Goal: Task Accomplishment & Management: Manage account settings

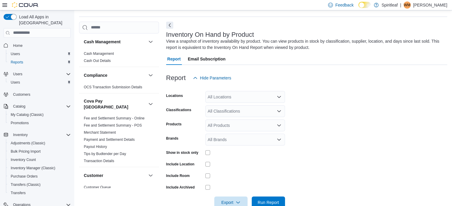
scroll to position [20, 0]
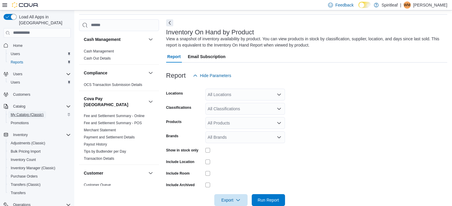
click at [28, 113] on span "My Catalog (Classic)" at bounding box center [27, 115] width 33 height 5
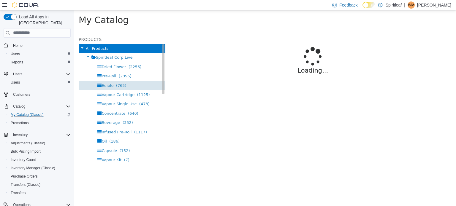
select select "**********"
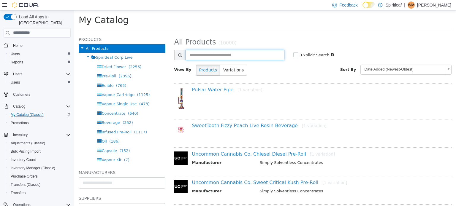
click at [198, 54] on input "text" at bounding box center [235, 55] width 99 height 10
type input "********"
select select "**********"
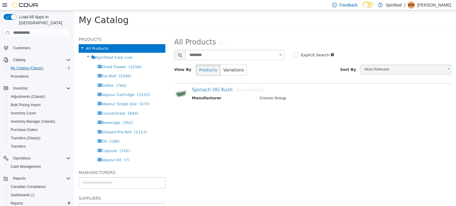
scroll to position [68, 0]
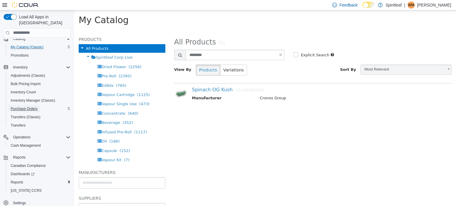
click at [30, 107] on span "Purchase Orders" at bounding box center [24, 109] width 27 height 5
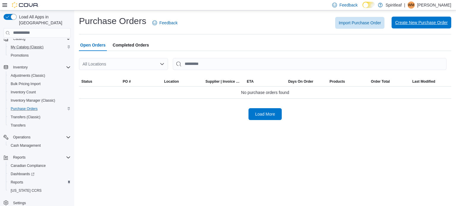
click at [411, 19] on span "Create New Purchase Order" at bounding box center [421, 23] width 53 height 12
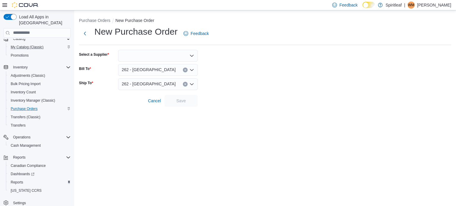
click at [157, 56] on div at bounding box center [158, 56] width 80 height 12
type input "****"
click at [157, 63] on span "AGLC" at bounding box center [161, 66] width 65 height 6
click at [184, 99] on span "Save" at bounding box center [181, 101] width 10 height 6
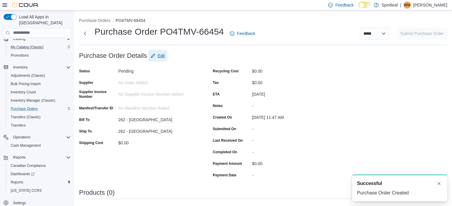
click at [160, 54] on span "Edit" at bounding box center [161, 56] width 7 height 6
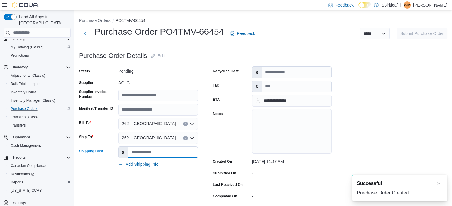
click at [154, 151] on input "Shipping Cost" at bounding box center [163, 152] width 70 height 11
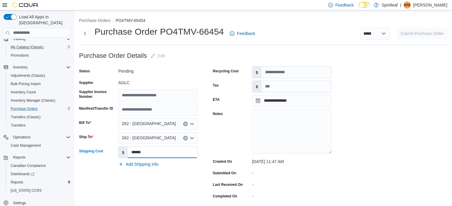
type input "******"
click at [148, 97] on input "Supplier Invoice Number" at bounding box center [158, 96] width 80 height 12
type input "********"
click at [272, 86] on input "Tax" at bounding box center [296, 86] width 70 height 11
type input "******"
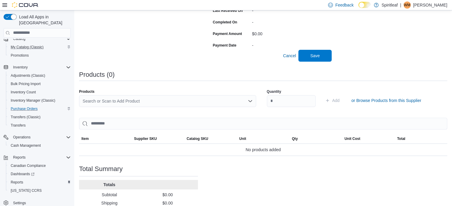
scroll to position [178, 0]
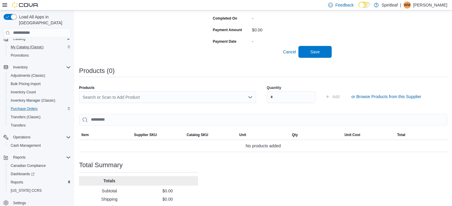
click at [110, 98] on div "Search or Scan to Add Product" at bounding box center [167, 97] width 177 height 12
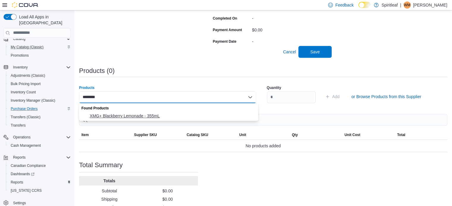
type input "********"
click at [125, 114] on span "XMG+ Blackberry Lemonade - 355mL" at bounding box center [172, 116] width 165 height 6
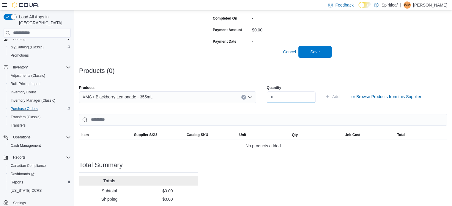
click at [287, 94] on input "number" at bounding box center [291, 97] width 49 height 12
type input "**"
click at [340, 95] on span "Add" at bounding box center [335, 97] width 7 height 6
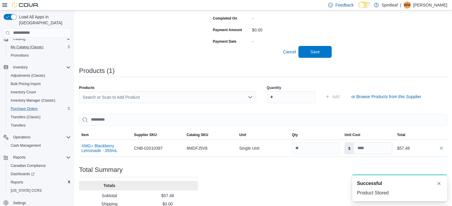
scroll to position [0, 0]
click at [96, 97] on div "Search or Scan to Add Product" at bounding box center [167, 97] width 177 height 12
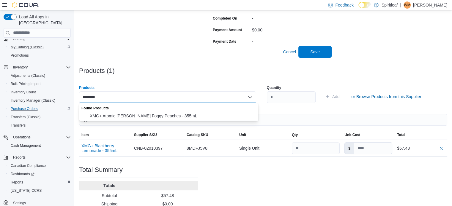
type input "********"
click at [113, 115] on span "XMG+ Atomic Sours Foggy Peaches - 355mL" at bounding box center [172, 116] width 165 height 6
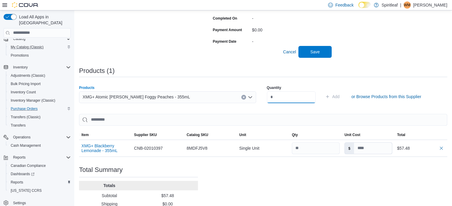
click at [278, 100] on input "number" at bounding box center [291, 97] width 49 height 12
type input "**"
click at [340, 96] on span "Add" at bounding box center [335, 97] width 7 height 6
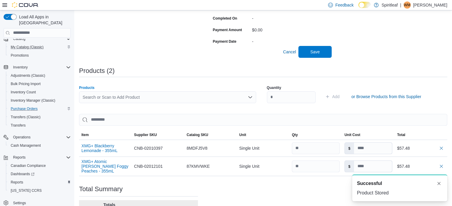
click at [95, 98] on div "Search or Scan to Add Product" at bounding box center [167, 97] width 177 height 12
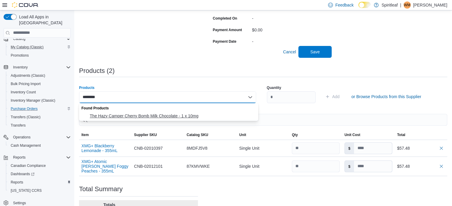
type input "********"
click at [124, 115] on span "The Hazy Camper Cherry Bomb Milk Chocolate - 1 x 10mg" at bounding box center [172, 116] width 165 height 6
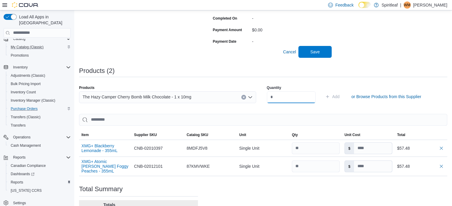
click at [280, 97] on input "number" at bounding box center [291, 97] width 49 height 12
type input "**"
click at [340, 95] on span "Add" at bounding box center [335, 97] width 7 height 6
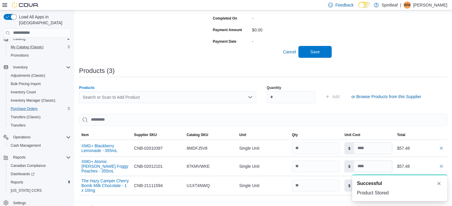
click at [103, 96] on div "Search or Scan to Add Product" at bounding box center [167, 97] width 177 height 12
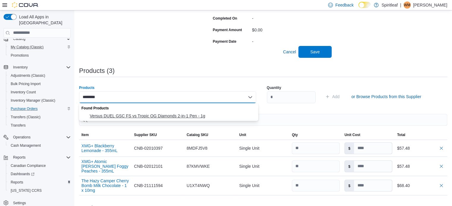
type input "********"
click at [133, 115] on span "Versus DUEL GSC FS vs Tropic OG Diamonds 2-in-1 Pen - 1g" at bounding box center [172, 116] width 165 height 6
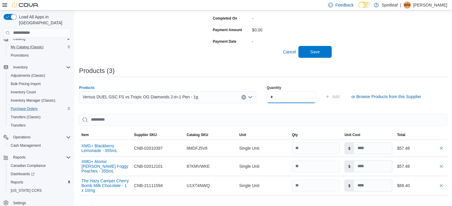
click at [277, 97] on input "number" at bounding box center [291, 97] width 49 height 12
type input "**"
click at [340, 96] on span "Add" at bounding box center [335, 97] width 7 height 6
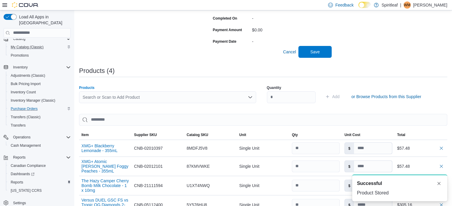
click at [101, 96] on div "Search or Scan to Add Product" at bounding box center [167, 97] width 177 height 12
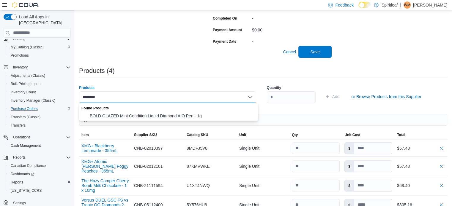
type input "********"
click at [137, 114] on span "BOLD GLAZED Mint Condition Liquid Diamond AIO Pen - 1g" at bounding box center [172, 116] width 165 height 6
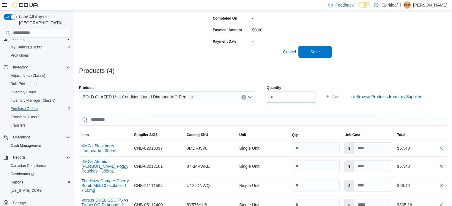
click at [279, 97] on input "number" at bounding box center [291, 97] width 49 height 12
type input "**"
click at [340, 94] on span "Add" at bounding box center [332, 97] width 15 height 12
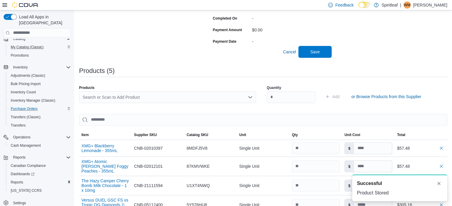
click at [107, 97] on div "Search or Scan to Add Product" at bounding box center [167, 97] width 177 height 12
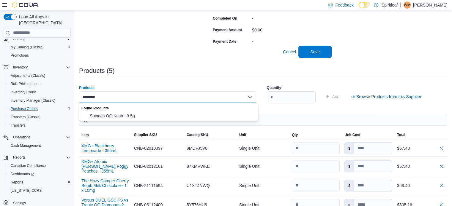
type input "********"
click at [112, 115] on span "Spinach OG Kush - 3.5g" at bounding box center [172, 116] width 165 height 6
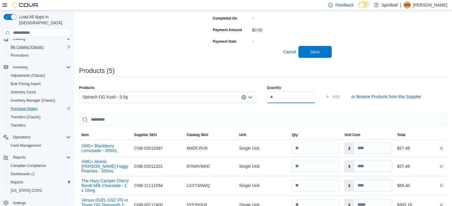
click at [282, 97] on input "number" at bounding box center [291, 97] width 49 height 12
type input "**"
click at [340, 94] on span "Add" at bounding box center [335, 97] width 7 height 6
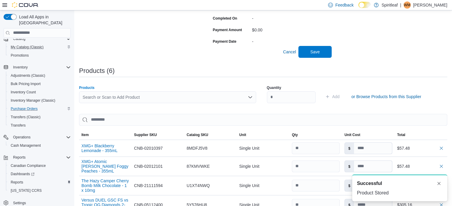
click at [106, 95] on div "Search or Scan to Add Product" at bounding box center [167, 97] width 177 height 12
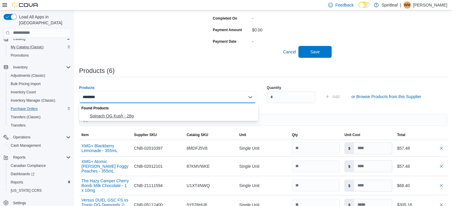
type input "********"
click at [116, 115] on span "Spinach OG Kush - 28g" at bounding box center [172, 116] width 165 height 6
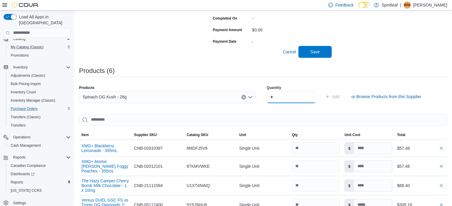
click at [279, 99] on input "number" at bounding box center [291, 97] width 49 height 12
type input "*"
click at [338, 95] on span "Add" at bounding box center [332, 97] width 15 height 12
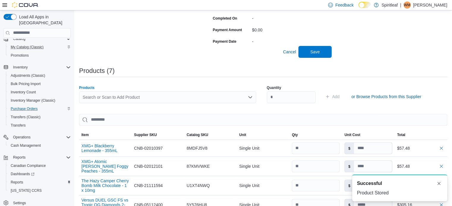
click at [118, 96] on div "Search or Scan to Add Product" at bounding box center [167, 97] width 177 height 12
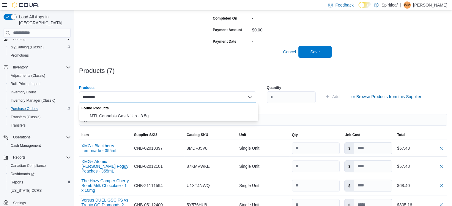
type input "********"
click at [122, 114] on span "MTL Cannabis Gas N' Up - 3.5g" at bounding box center [172, 116] width 165 height 6
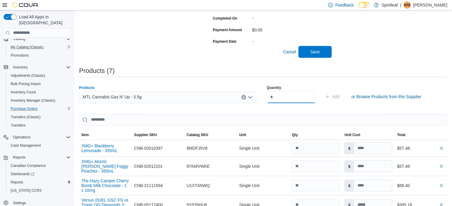
click at [279, 96] on input "number" at bounding box center [291, 97] width 49 height 12
type input "**"
click at [340, 95] on span "Add" at bounding box center [335, 97] width 7 height 6
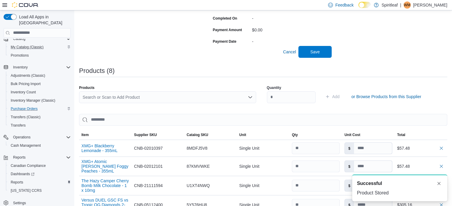
click at [103, 98] on div "Search or Scan to Add Product" at bounding box center [167, 97] width 177 height 12
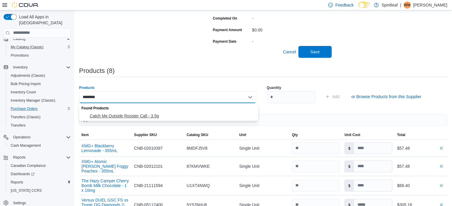
type input "********"
click at [124, 115] on span "Catch Me Outside Rooster Call - 3.5g" at bounding box center [172, 116] width 165 height 6
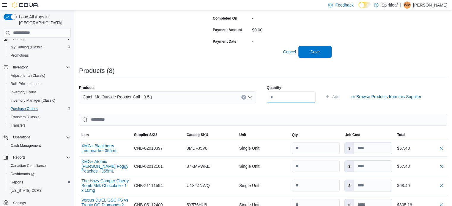
click at [276, 99] on input "number" at bounding box center [291, 97] width 49 height 12
type input "**"
click at [340, 94] on span "Add" at bounding box center [335, 97] width 7 height 6
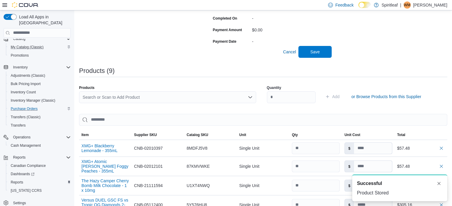
click at [109, 97] on div "Search or Scan to Add Product" at bounding box center [167, 97] width 177 height 12
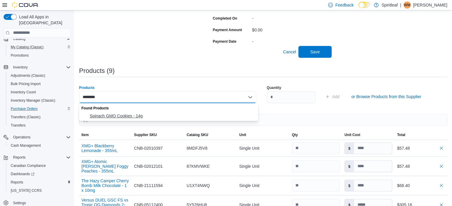
type input "********"
click at [122, 114] on span "Spinach GMO Cookies - 14g" at bounding box center [172, 116] width 165 height 6
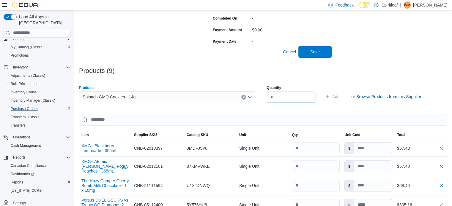
click at [280, 97] on input "number" at bounding box center [291, 97] width 49 height 12
type input "*"
click at [340, 95] on span "Add" at bounding box center [335, 97] width 7 height 6
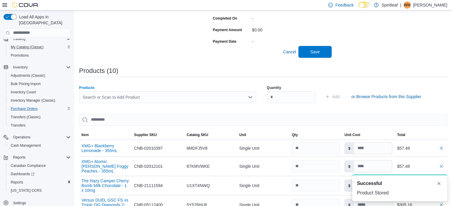
click at [106, 97] on div "Search or Scan to Add Product" at bounding box center [167, 97] width 177 height 12
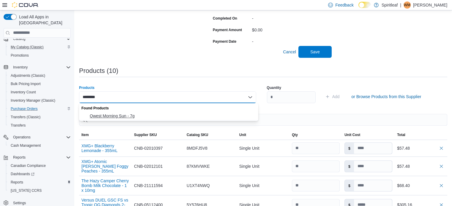
type input "********"
click at [111, 115] on span "Qwest Morning Sun - 7g" at bounding box center [172, 116] width 165 height 6
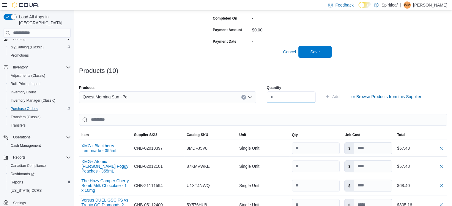
click at [277, 95] on input "number" at bounding box center [291, 97] width 49 height 12
type input "*"
click at [340, 96] on span "Add" at bounding box center [335, 97] width 7 height 6
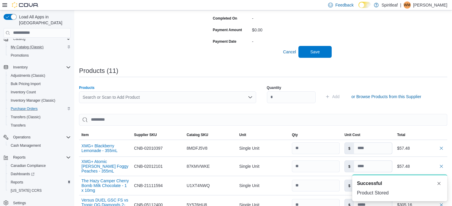
click at [104, 97] on div "Search or Scan to Add Product" at bounding box center [167, 97] width 177 height 12
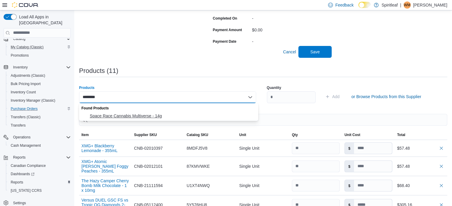
type input "********"
click at [127, 114] on span "Space Race Cannabis Multiverse - 14g" at bounding box center [172, 116] width 165 height 6
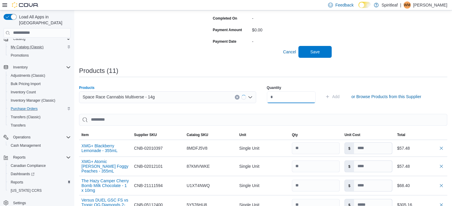
click at [278, 95] on input "number" at bounding box center [291, 97] width 49 height 12
type input "*"
click at [340, 94] on span "Add" at bounding box center [332, 97] width 15 height 12
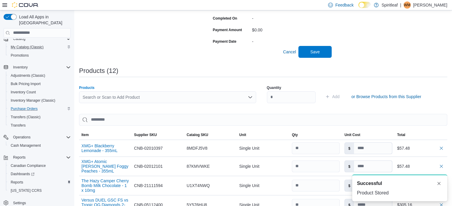
click at [91, 97] on div "Search or Scan to Add Product" at bounding box center [167, 97] width 177 height 12
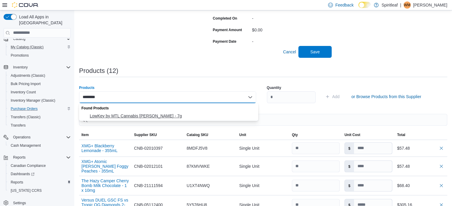
type input "********"
click at [114, 115] on span "LowKey by MTL Cannabis Larry - 7g" at bounding box center [172, 116] width 165 height 6
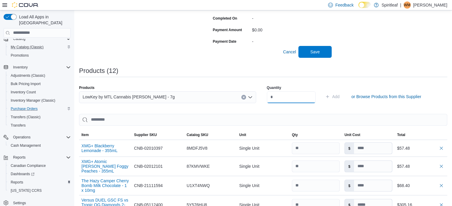
click at [277, 97] on input "number" at bounding box center [291, 97] width 49 height 12
type input "*"
click at [340, 94] on span "Add" at bounding box center [335, 97] width 7 height 6
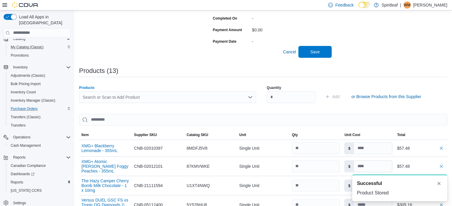
click at [114, 97] on div "Search or Scan to Add Product" at bounding box center [167, 97] width 177 height 12
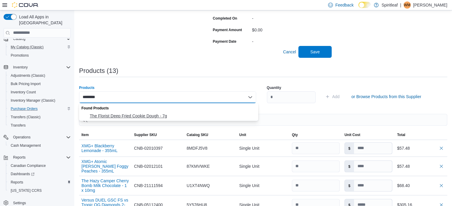
type input "********"
click at [132, 114] on span "The Florist Deep Fried Cookie Dough - 7g" at bounding box center [172, 116] width 165 height 6
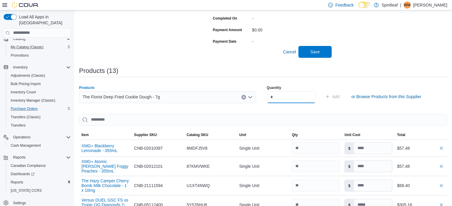
click at [282, 96] on input "number" at bounding box center [291, 97] width 49 height 12
type input "*"
click at [340, 95] on span "Add" at bounding box center [335, 97] width 7 height 6
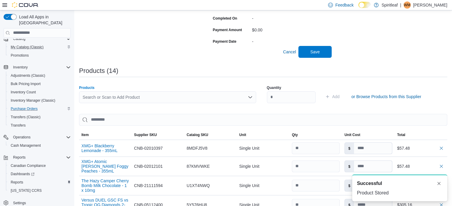
click at [125, 97] on div "Search or Scan to Add Product" at bounding box center [167, 97] width 177 height 12
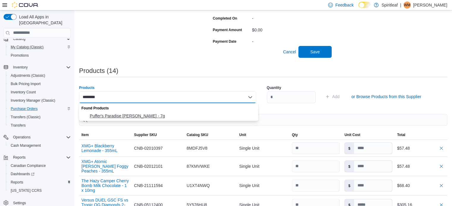
type input "********"
click at [125, 114] on span "Puffer's Paradise Honah Lee Haze - 7g" at bounding box center [172, 116] width 165 height 6
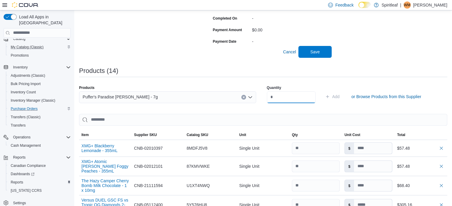
click at [282, 97] on input "number" at bounding box center [291, 97] width 49 height 12
type input "*"
click at [340, 94] on span "Add" at bounding box center [335, 97] width 7 height 6
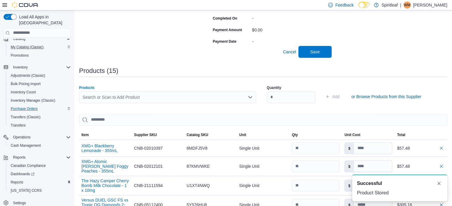
click at [102, 95] on div "Search or Scan to Add Product" at bounding box center [167, 97] width 177 height 12
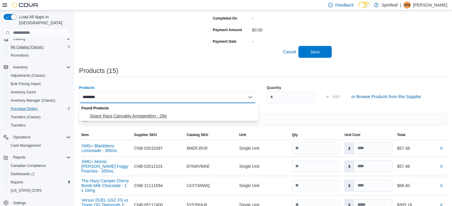
type input "********"
click at [120, 114] on span "Space Race Cannabis Armageddon - 28g" at bounding box center [172, 116] width 165 height 6
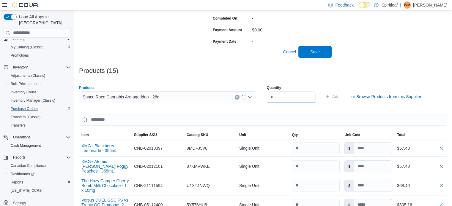
click at [276, 96] on input "number" at bounding box center [291, 97] width 49 height 12
type input "*"
click at [340, 94] on span "Add" at bounding box center [335, 97] width 7 height 6
click at [89, 94] on div "Search or Scan to Add Product" at bounding box center [167, 97] width 177 height 12
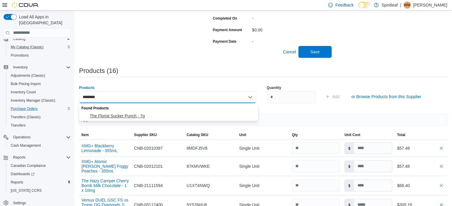
type input "********"
click at [118, 115] on span "The Florist Sucker Punch - 7g" at bounding box center [172, 116] width 165 height 6
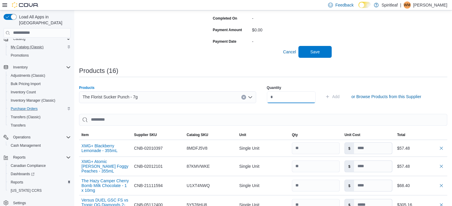
click at [280, 99] on input "number" at bounding box center [291, 97] width 49 height 12
type input "*"
click at [340, 95] on span "Add" at bounding box center [335, 97] width 7 height 6
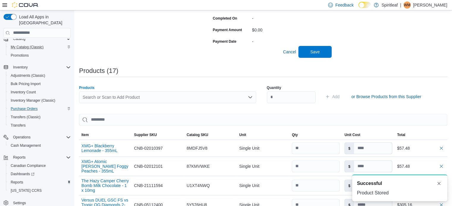
click at [103, 97] on div "Search or Scan to Add Product" at bounding box center [167, 97] width 177 height 12
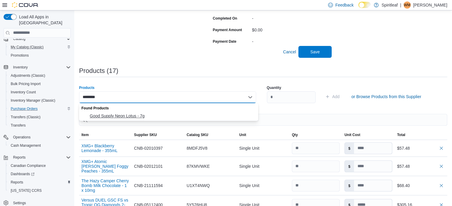
type input "********"
click at [120, 114] on span "Good Supply Neon Lotus - 7g" at bounding box center [172, 116] width 165 height 6
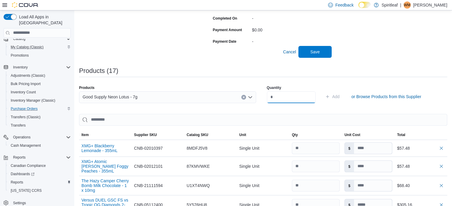
click at [275, 98] on input "number" at bounding box center [291, 97] width 49 height 12
type input "**"
click at [340, 95] on span "Add" at bounding box center [335, 97] width 7 height 6
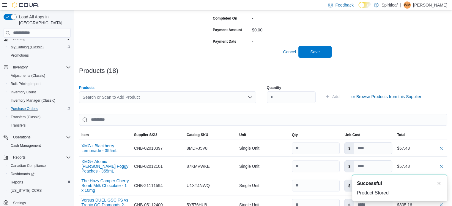
click at [105, 98] on div "Search or Scan to Add Product" at bounding box center [167, 97] width 177 height 12
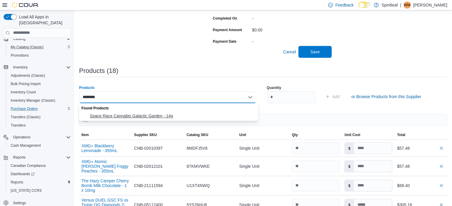
type input "********"
click at [118, 114] on span "Space Race Cannabis Galactic Garden - 14g" at bounding box center [172, 116] width 165 height 6
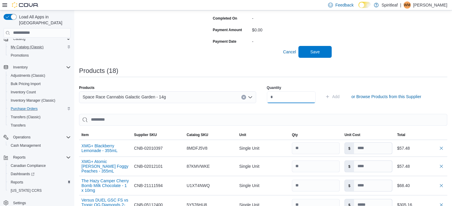
click at [276, 97] on input "number" at bounding box center [291, 97] width 49 height 12
type input "*"
click at [340, 95] on span "Add" at bounding box center [335, 97] width 7 height 6
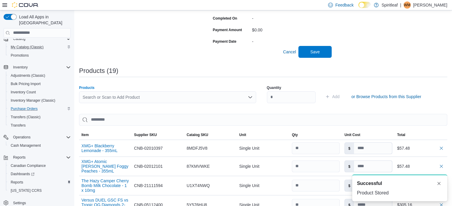
click at [111, 98] on div "Search or Scan to Add Product" at bounding box center [167, 97] width 177 height 12
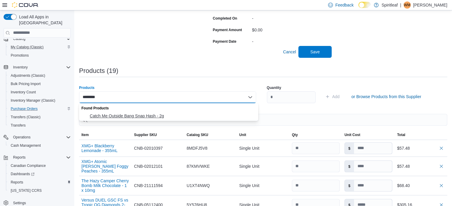
type input "********"
click at [128, 114] on span "Catch Me Outside Bang Snap Hash - 2g" at bounding box center [172, 116] width 165 height 6
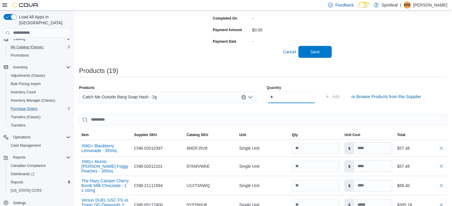
click at [280, 97] on input "number" at bounding box center [291, 97] width 49 height 12
type input "**"
click at [340, 94] on span "Add" at bounding box center [335, 97] width 7 height 6
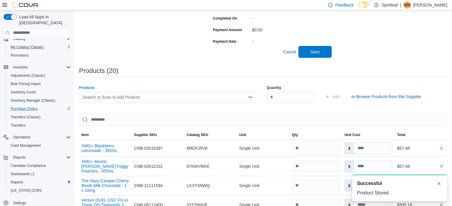
click at [100, 97] on div "Search or Scan to Add Product" at bounding box center [167, 97] width 177 height 12
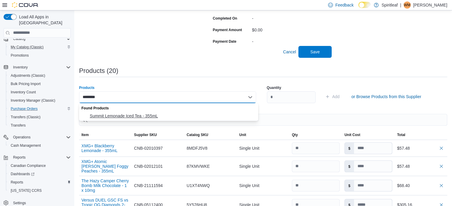
type input "********"
click at [119, 114] on span "Summit Lemonade Iced Tea - 355mL" at bounding box center [172, 116] width 165 height 6
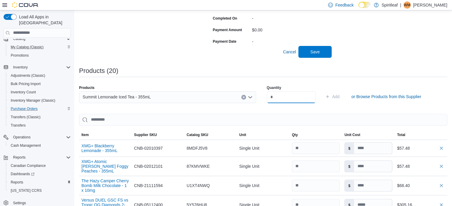
click at [282, 95] on input "number" at bounding box center [291, 97] width 49 height 12
type input "**"
click at [340, 94] on span "Add" at bounding box center [335, 97] width 7 height 6
click at [102, 99] on div "Search or Scan to Add Product" at bounding box center [167, 97] width 177 height 12
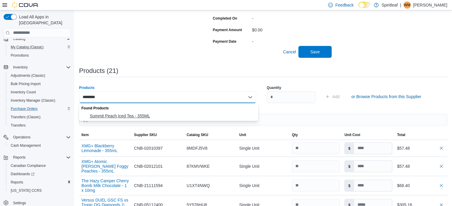
type input "********"
click at [113, 114] on span "Summit Peach Iced Tea - 355ML" at bounding box center [172, 116] width 165 height 6
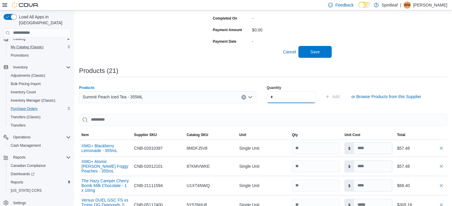
click at [277, 96] on input "number" at bounding box center [291, 97] width 49 height 12
type input "**"
click at [340, 95] on span "Add" at bounding box center [335, 97] width 7 height 6
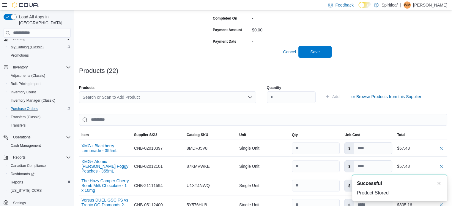
click at [95, 97] on div "Search or Scan to Add Product" at bounding box center [167, 97] width 177 height 12
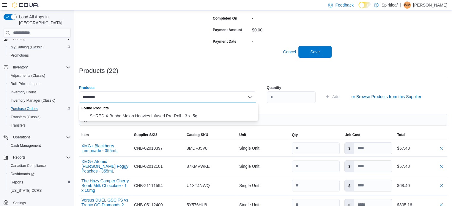
type input "********"
click at [121, 114] on span "SHRED X Bubba Melon Heavies Infused Pre-Roll - 3 x .5g" at bounding box center [172, 116] width 165 height 6
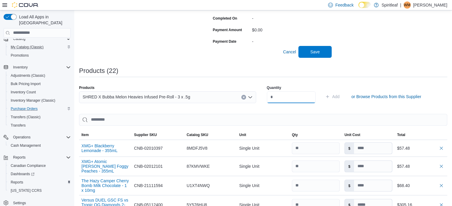
click at [279, 97] on input "number" at bounding box center [291, 97] width 49 height 12
click at [271, 97] on input "*" at bounding box center [291, 97] width 49 height 12
type input "**"
click at [340, 95] on span "Add" at bounding box center [335, 97] width 7 height 6
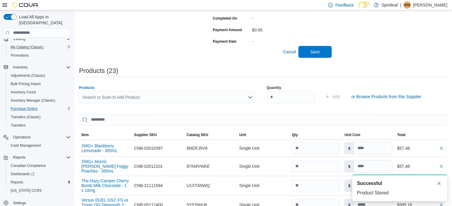
click at [135, 96] on div "Search or Scan to Add Product" at bounding box center [167, 97] width 177 height 12
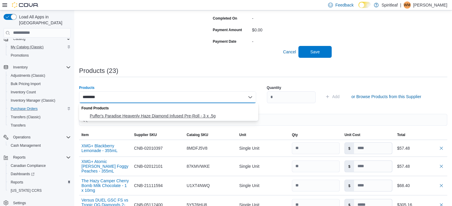
type input "********"
click at [152, 115] on span "Puffer's Paradise Heavenly Haze Diamond Infused Pre-Roll - 3 x .5g" at bounding box center [172, 116] width 165 height 6
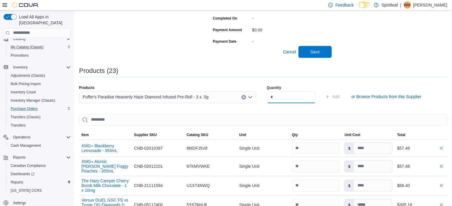
click at [277, 97] on input "number" at bounding box center [291, 97] width 49 height 12
type input "**"
click at [340, 95] on span "Add" at bounding box center [335, 97] width 7 height 6
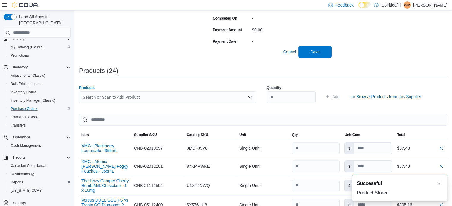
click at [98, 98] on div "Search or Scan to Add Product" at bounding box center [167, 97] width 177 height 12
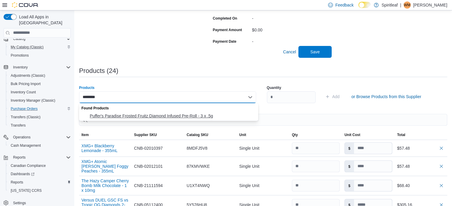
type input "********"
click at [136, 115] on span "Puffer's Paradise Frosted Fruitz Diamond Infused Pre-Roll - 3 x .5g" at bounding box center [172, 116] width 165 height 6
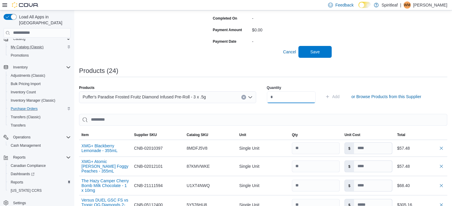
click at [278, 98] on input "number" at bounding box center [291, 97] width 49 height 12
type input "**"
click at [340, 96] on span "Add" at bounding box center [335, 97] width 7 height 6
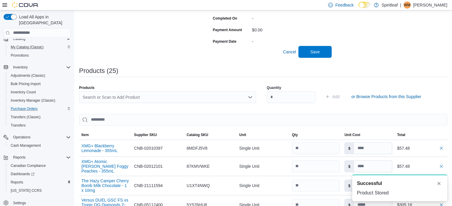
click at [106, 97] on div "Search or Scan to Add Product" at bounding box center [167, 97] width 177 height 12
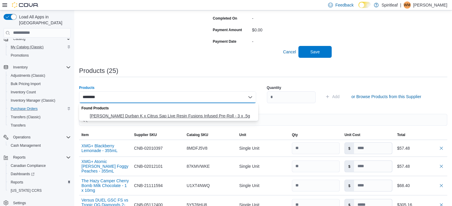
type input "********"
click at [131, 114] on span "Lord Jones Durban K x Citrus Sap Live Resin Fusions Infused Pre-Roll - 3 x .5g" at bounding box center [172, 116] width 165 height 6
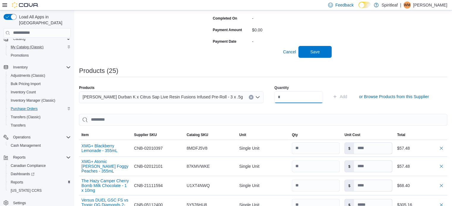
click at [276, 96] on input "number" at bounding box center [298, 97] width 49 height 12
type input "**"
click at [342, 95] on span "Add" at bounding box center [343, 97] width 7 height 6
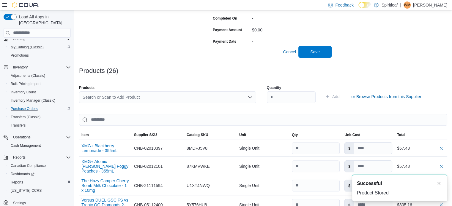
click at [126, 97] on div "Search or Scan to Add Product" at bounding box center [167, 97] width 177 height 12
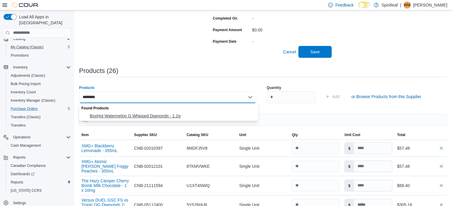
type input "********"
click at [132, 114] on span "BoxHot Watermelon G Whipped Diamonds - 1.2g" at bounding box center [172, 116] width 165 height 6
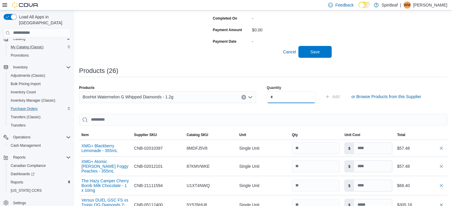
click at [278, 96] on input "number" at bounding box center [291, 97] width 49 height 12
type input "**"
click at [339, 96] on span "Add" at bounding box center [332, 97] width 15 height 12
click at [117, 98] on div "Search or Scan to Add Product" at bounding box center [167, 97] width 177 height 12
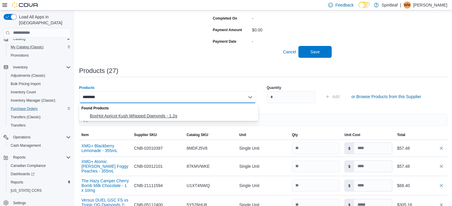
type input "********"
click at [128, 114] on span "BoxHot Apricot Kush Whipped Diamonds - 1.2g" at bounding box center [172, 116] width 165 height 6
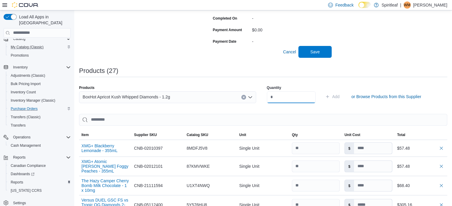
click at [278, 97] on input "number" at bounding box center [291, 97] width 49 height 12
type input "*"
click at [340, 95] on span "Add" at bounding box center [335, 97] width 7 height 6
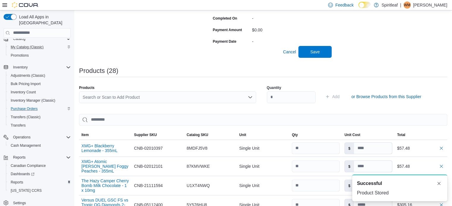
click at [108, 97] on div "Search or Scan to Add Product" at bounding box center [167, 97] width 177 height 12
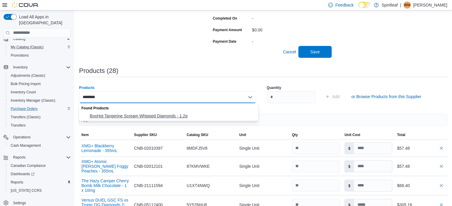
type input "********"
click at [126, 115] on span "BoxHot Tangerine Scream Whipped Diamonds - 1.2g" at bounding box center [172, 116] width 165 height 6
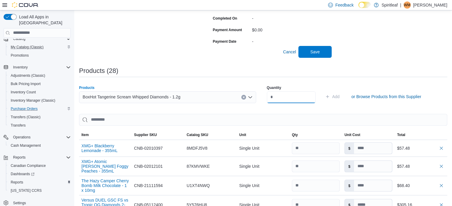
click at [274, 96] on input "number" at bounding box center [291, 97] width 49 height 12
type input "*"
click at [340, 95] on span "Add" at bounding box center [335, 97] width 7 height 6
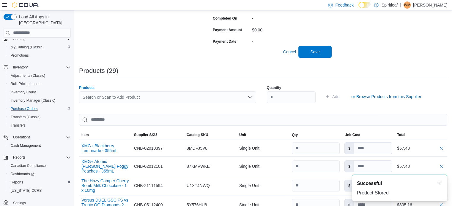
click at [111, 98] on div "Search or Scan to Add Product" at bounding box center [167, 97] width 177 height 12
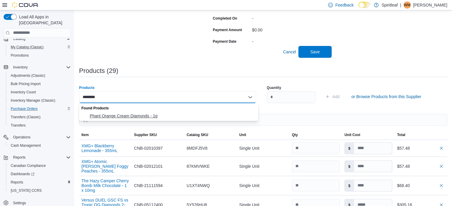
type input "********"
click at [130, 115] on span "Phant Orange Cream Diamonds - 1g" at bounding box center [172, 116] width 165 height 6
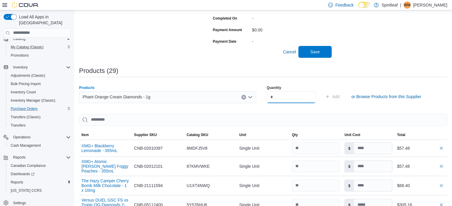
click at [280, 96] on input "number" at bounding box center [291, 97] width 49 height 12
type input "**"
click at [340, 94] on span "Add" at bounding box center [335, 97] width 7 height 6
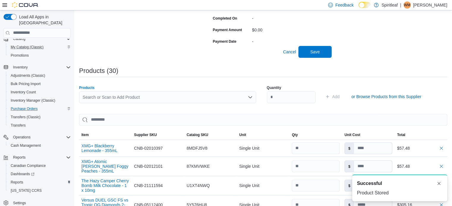
click at [111, 98] on div "Search or Scan to Add Product" at bounding box center [167, 97] width 177 height 12
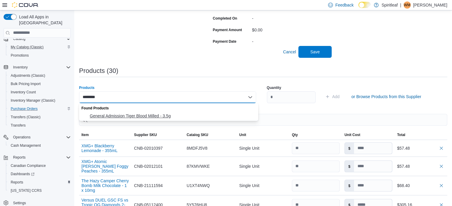
type input "********"
click at [119, 115] on span "General Admission Tiger Blood Milled - 3.5g" at bounding box center [172, 116] width 165 height 6
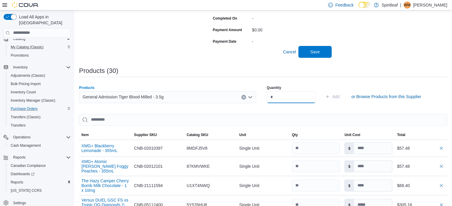
click at [278, 98] on input "number" at bounding box center [291, 97] width 49 height 12
type input "**"
click at [340, 95] on span "Add" at bounding box center [335, 97] width 7 height 6
click at [114, 97] on div "Search or Scan to Add Product" at bounding box center [167, 97] width 177 height 12
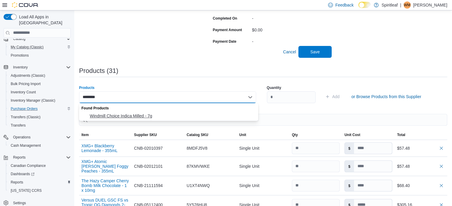
type input "********"
click at [119, 115] on span "Windmill Choice Indica Milled - 7g" at bounding box center [172, 116] width 165 height 6
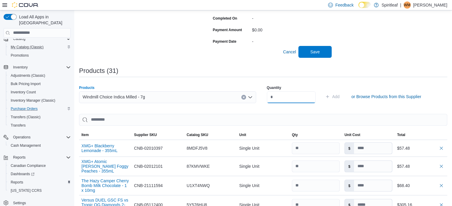
click at [278, 96] on input "number" at bounding box center [291, 97] width 49 height 12
type input "*"
click at [340, 94] on span "Add" at bounding box center [335, 97] width 7 height 6
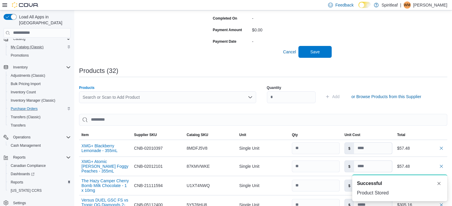
click at [95, 97] on div "Search or Scan to Add Product" at bounding box center [167, 97] width 177 height 12
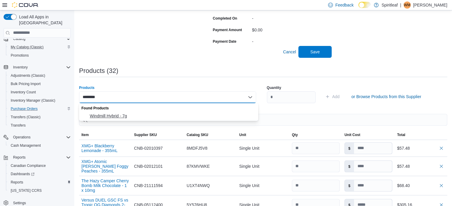
type input "********"
click at [103, 114] on span "Windmill Hybrid - 7g" at bounding box center [172, 116] width 165 height 6
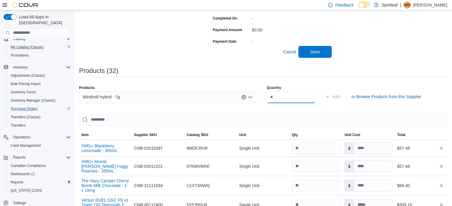
click at [276, 98] on input "number" at bounding box center [291, 97] width 49 height 12
type input "*"
click at [340, 95] on span "Add" at bounding box center [335, 97] width 7 height 6
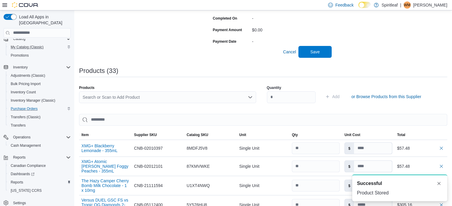
click at [111, 99] on div "Search or Scan to Add Product" at bounding box center [167, 97] width 177 height 12
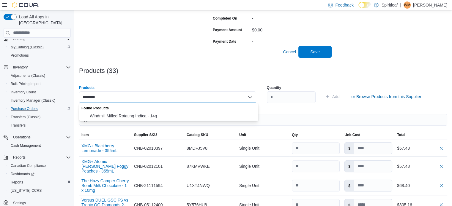
type input "********"
click at [121, 115] on span "Windmill Milled Rotating Indica - 14g" at bounding box center [172, 116] width 165 height 6
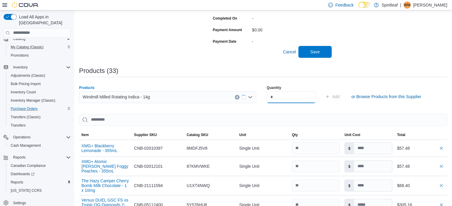
click at [279, 97] on input "number" at bounding box center [291, 97] width 49 height 12
type input "*"
click at [340, 95] on span "Add" at bounding box center [335, 97] width 7 height 6
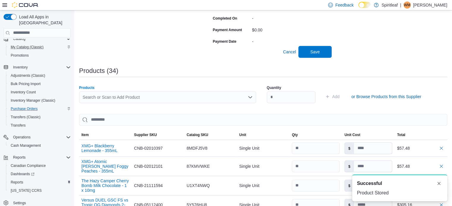
click at [123, 95] on div "Search or Scan to Add Product" at bounding box center [167, 97] width 177 height 12
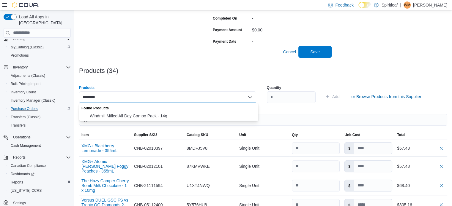
type input "********"
click at [133, 114] on span "Windmill Milled All Day Combo Pack - 14g" at bounding box center [172, 116] width 165 height 6
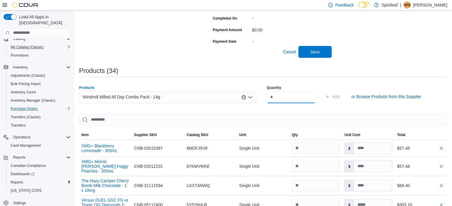
click at [277, 97] on input "number" at bounding box center [291, 97] width 49 height 12
type input "*"
click at [340, 95] on span "Add" at bounding box center [335, 97] width 7 height 6
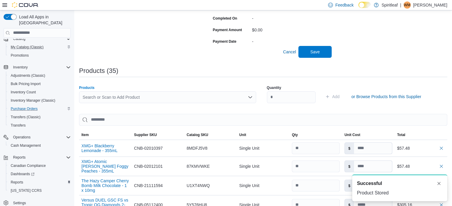
click at [127, 97] on div "Search or Scan to Add Product" at bounding box center [167, 97] width 177 height 12
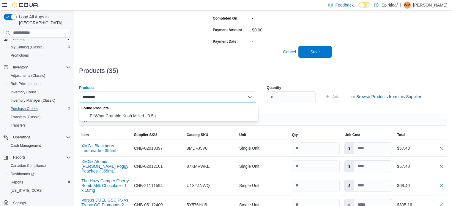
type input "********"
click at [131, 114] on span "Er'What Crumble Kush Milled - 3.5g" at bounding box center [172, 116] width 165 height 6
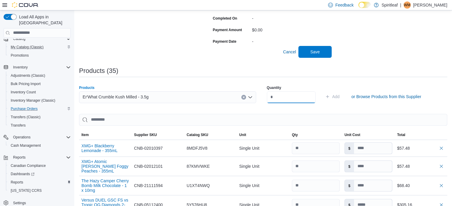
click at [278, 97] on input "number" at bounding box center [291, 97] width 49 height 12
type input "*"
click at [340, 95] on span "Add" at bounding box center [335, 97] width 7 height 6
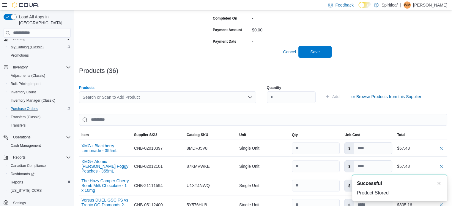
click at [102, 98] on div "Search or Scan to Add Product" at bounding box center [167, 97] width 177 height 12
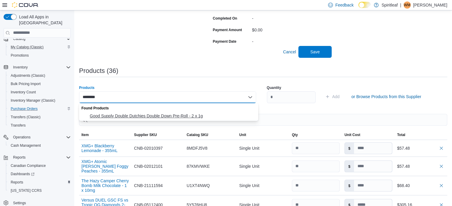
type input "********"
click at [130, 114] on span "Good Supply Double Dutchies Double Down Pre-Roll - 2 x 1g" at bounding box center [172, 116] width 165 height 6
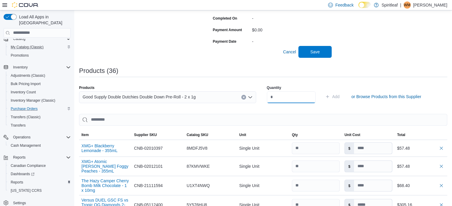
click at [279, 97] on input "number" at bounding box center [291, 97] width 49 height 12
type input "**"
click at [340, 93] on span "Add" at bounding box center [332, 97] width 15 height 12
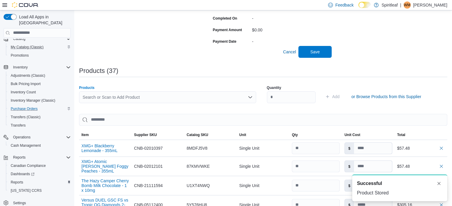
click at [121, 98] on div "Search or Scan to Add Product" at bounding box center [167, 97] width 177 height 12
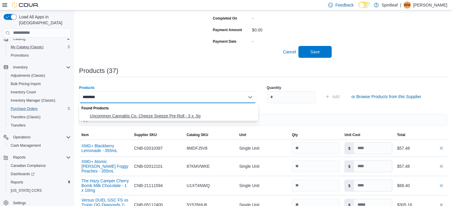
type input "********"
click at [140, 114] on span "Uncommon Cannabis Co. Cheeze Sneeze Pre-Roll - 3 x .5g" at bounding box center [172, 116] width 165 height 6
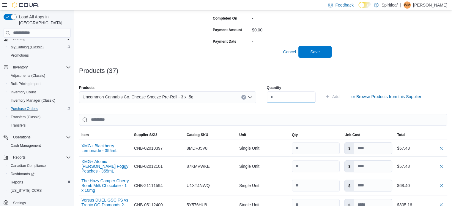
click at [284, 97] on input "number" at bounding box center [291, 97] width 49 height 12
type input "**"
click at [340, 95] on span "Add" at bounding box center [335, 97] width 7 height 6
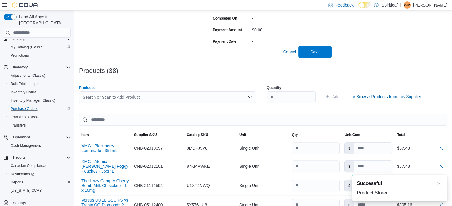
click at [105, 97] on div "Search or Scan to Add Product" at bounding box center [167, 97] width 177 height 12
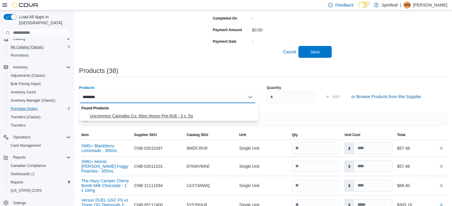
type input "********"
click at [135, 114] on span "Uncommon Cannabis Co. Miso Honey Pre-Roll - 3 x .5g" at bounding box center [172, 116] width 165 height 6
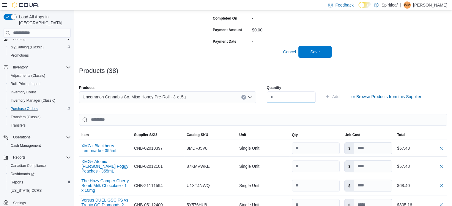
click at [277, 97] on input "number" at bounding box center [291, 97] width 49 height 12
type input "**"
click at [340, 96] on span "Add" at bounding box center [335, 97] width 7 height 6
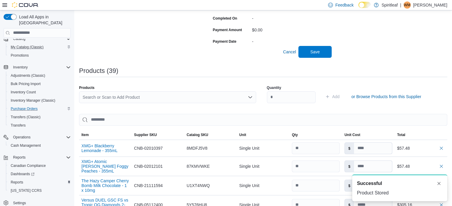
click at [100, 98] on div "Search or Scan to Add Product" at bounding box center [167, 97] width 177 height 12
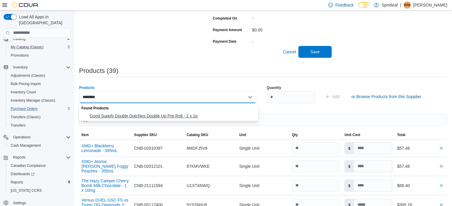
type input "********"
click at [133, 115] on span "Good Supply Double Dutchies Double Up Pre-Roll - 2 x 1g" at bounding box center [172, 116] width 165 height 6
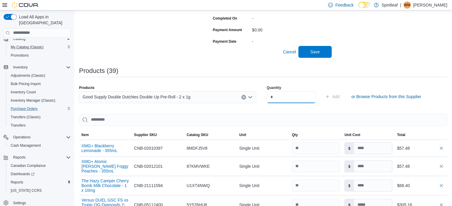
click at [278, 97] on input "number" at bounding box center [291, 97] width 49 height 12
type input "**"
click at [340, 95] on span "Add" at bounding box center [335, 97] width 7 height 6
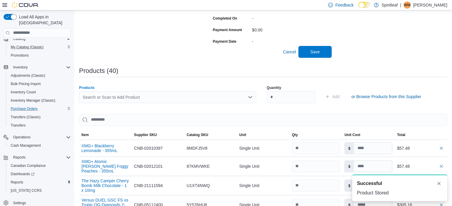
click at [95, 96] on div "Search or Scan to Add Product" at bounding box center [167, 97] width 177 height 12
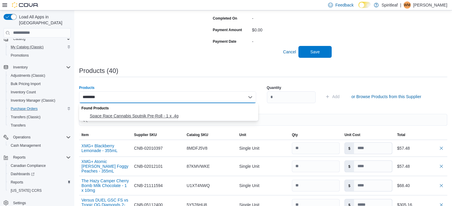
type input "********"
click at [130, 115] on span "Space Race Cannabis Sputnik Pre-Roll - 1 x .4g" at bounding box center [172, 116] width 165 height 6
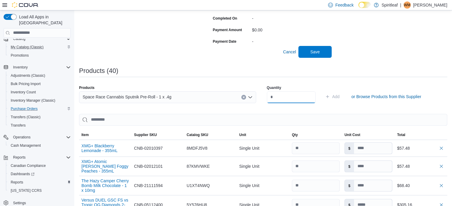
click at [276, 96] on input "number" at bounding box center [291, 97] width 49 height 12
type input "**"
click at [340, 95] on span "Add" at bounding box center [335, 97] width 7 height 6
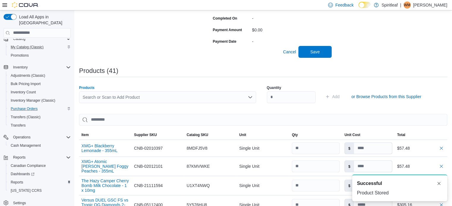
click at [88, 98] on div "Search or Scan to Add Product" at bounding box center [167, 97] width 177 height 12
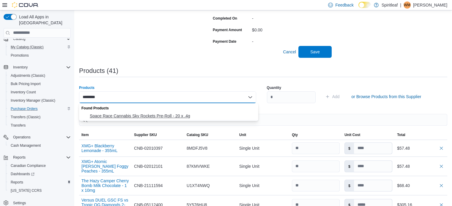
type input "********"
click at [130, 115] on span "Space Race Cannabis Sky Rockets Pre-Roll - 20 x .4g" at bounding box center [172, 116] width 165 height 6
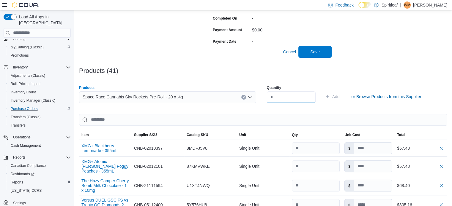
click at [276, 98] on input "number" at bounding box center [291, 97] width 49 height 12
type input "**"
click at [340, 95] on span "Add" at bounding box center [335, 97] width 7 height 6
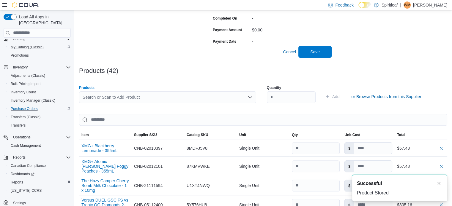
click at [103, 97] on div "Search or Scan to Add Product" at bounding box center [167, 97] width 177 height 12
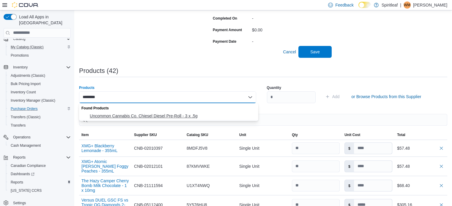
type input "********"
click at [143, 115] on span "Uncommon Cannabis Co. Chiesel Diesel Pre-Roll - 3 x .5g" at bounding box center [172, 116] width 165 height 6
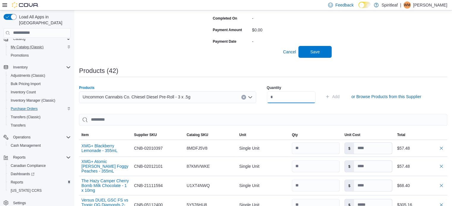
click at [277, 96] on input "number" at bounding box center [291, 97] width 49 height 12
type input "**"
click at [340, 95] on span "Add" at bounding box center [335, 97] width 7 height 6
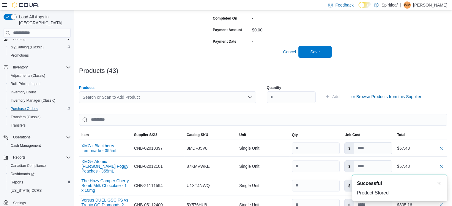
click at [94, 97] on div "Search or Scan to Add Product" at bounding box center [167, 97] width 177 height 12
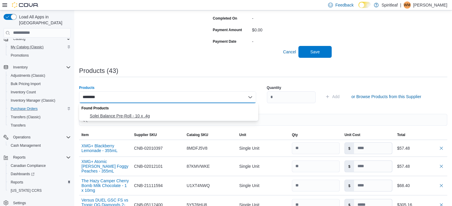
type input "********"
click at [119, 116] on span "Solei Balance Pre-Roll - 10 x .4g" at bounding box center [172, 116] width 165 height 6
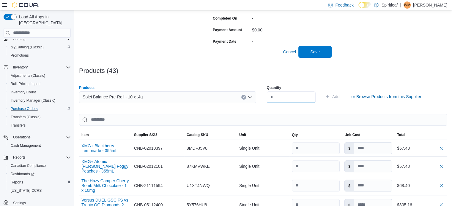
click at [276, 97] on input "number" at bounding box center [291, 97] width 49 height 12
type input "**"
click at [340, 96] on span "Add" at bounding box center [335, 97] width 7 height 6
click at [119, 96] on div "Search or Scan to Add Product" at bounding box center [167, 97] width 177 height 12
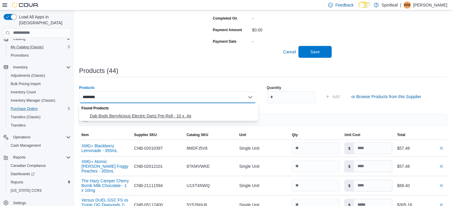
type input "********"
click at [138, 113] on span "Dab Bods Berrylicious Electric Dartz Pre-Roll - 10 x .4g" at bounding box center [172, 116] width 165 height 6
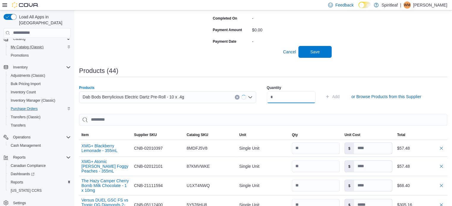
click at [276, 97] on input "number" at bounding box center [291, 97] width 49 height 12
type input "**"
click at [340, 94] on span "Add" at bounding box center [335, 97] width 7 height 6
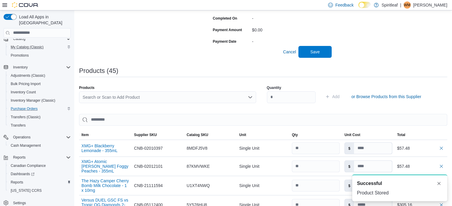
click at [102, 97] on div "Search or Scan to Add Product" at bounding box center [167, 97] width 177 height 12
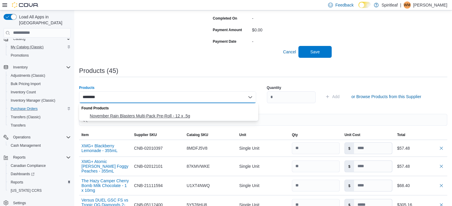
type input "********"
click at [134, 115] on span "November Rain Blasters Multi-Pack Pre-Roll - 12 x .5g" at bounding box center [172, 116] width 165 height 6
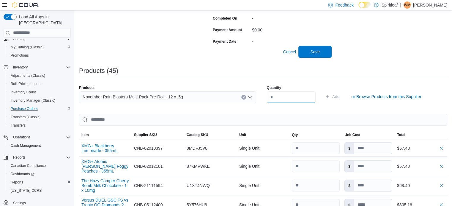
click at [283, 97] on input "number" at bounding box center [291, 97] width 49 height 12
type input "*"
click at [340, 95] on span "Add" at bounding box center [335, 97] width 7 height 6
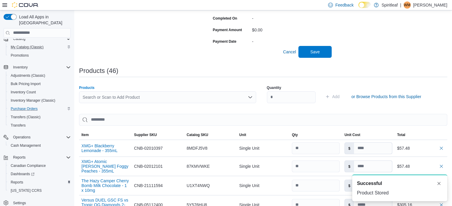
click at [101, 97] on div "Search or Scan to Add Product" at bounding box center [167, 97] width 177 height 12
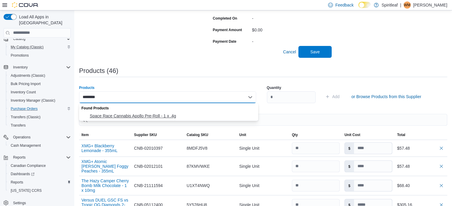
type input "********"
click at [130, 114] on span "Space Race Cannabis Apollo Pre-Roll - 1 x .4g" at bounding box center [172, 116] width 165 height 6
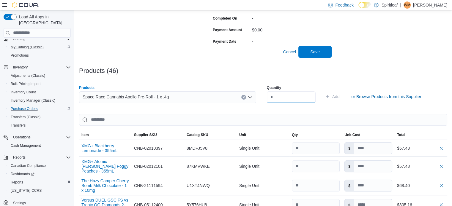
click at [277, 98] on input "number" at bounding box center [291, 97] width 49 height 12
type input "**"
click at [340, 94] on span "Add" at bounding box center [335, 97] width 7 height 6
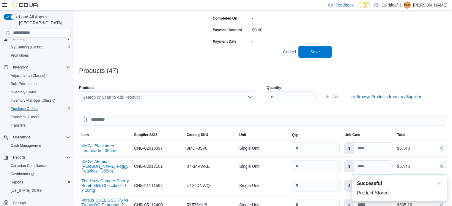
click at [96, 98] on div "Search or Scan to Add Product" at bounding box center [167, 97] width 177 height 12
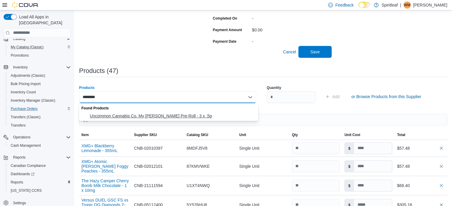
type input "********"
click at [138, 116] on span "Uncommon Cannabis Co. My Darling Clementine Pre-Roll - 3 x .5g" at bounding box center [172, 116] width 165 height 6
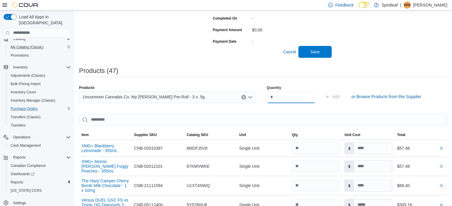
click at [277, 95] on input "number" at bounding box center [291, 97] width 49 height 12
type input "**"
click at [340, 95] on span "Add" at bounding box center [335, 97] width 7 height 6
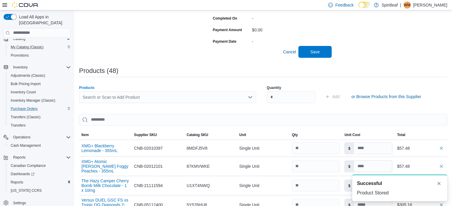
click at [111, 96] on div "Search or Scan to Add Product" at bounding box center [167, 97] width 177 height 12
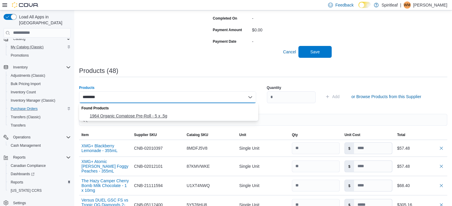
click at [126, 113] on span "1964 Organic Comatose Pre-Roll - 5 x .5g" at bounding box center [172, 116] width 165 height 6
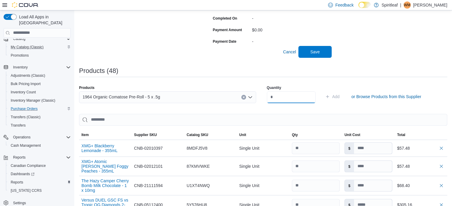
click at [282, 96] on input "number" at bounding box center [291, 97] width 49 height 12
click at [340, 94] on span "Add" at bounding box center [335, 97] width 7 height 6
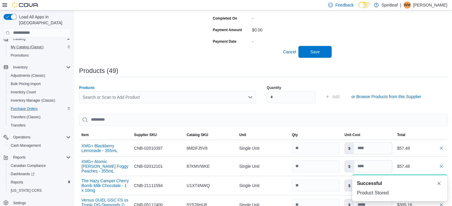
click at [101, 97] on div "Search or Scan to Add Product" at bounding box center [167, 97] width 177 height 12
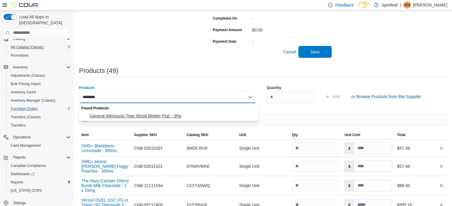
click at [123, 114] on span "General Admission Tiger Blood Blinker Pod - .95g" at bounding box center [172, 116] width 165 height 6
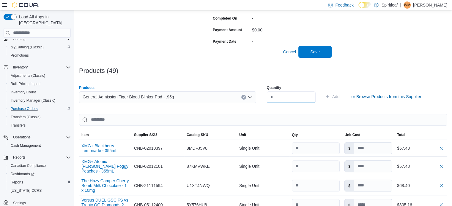
click at [278, 97] on input "number" at bounding box center [291, 97] width 49 height 12
click at [340, 95] on span "Add" at bounding box center [335, 97] width 7 height 6
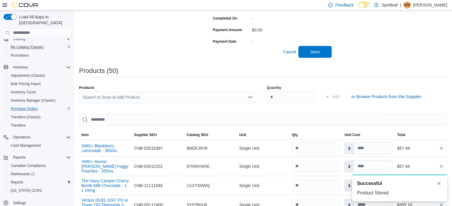
click at [114, 97] on div "Search or Scan to Add Product" at bounding box center [167, 97] width 177 height 12
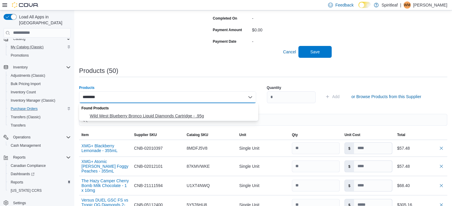
click at [128, 114] on span "Wild West Blueberry Bronco Liquid Diamonds Cartridge - .95g" at bounding box center [172, 116] width 165 height 6
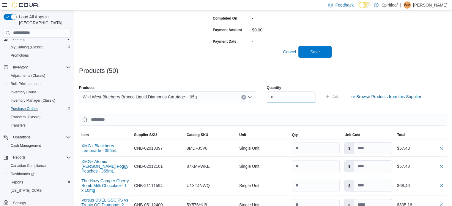
click at [279, 98] on input "number" at bounding box center [291, 97] width 49 height 12
click at [340, 94] on span "Add" at bounding box center [335, 97] width 7 height 6
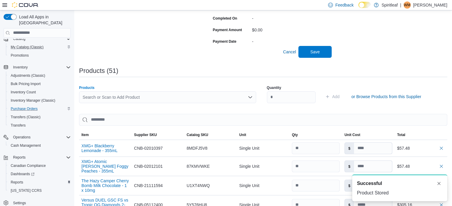
click at [96, 97] on div "Search or Scan to Add Product" at bounding box center [167, 97] width 177 height 12
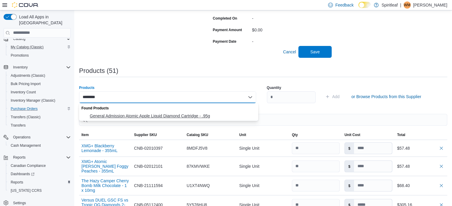
click at [137, 114] on span "General Admission Atomic Apple Liquid Diamond Cartridge - .95g" at bounding box center [172, 116] width 165 height 6
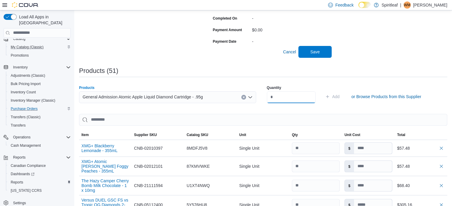
click at [278, 96] on input "number" at bounding box center [291, 97] width 49 height 12
click at [340, 95] on span "Add" at bounding box center [335, 97] width 7 height 6
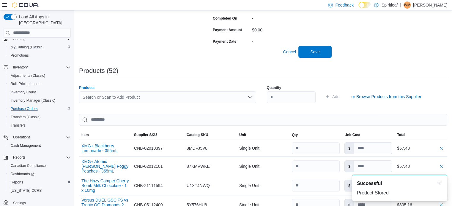
click at [105, 97] on div "Search or Scan to Add Product" at bounding box center [167, 97] width 177 height 12
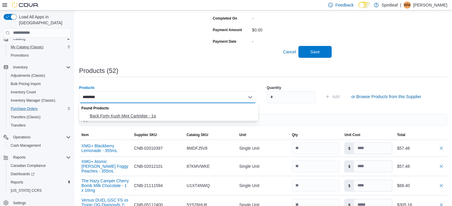
click at [124, 113] on button "Back Forty Kush Mint Cartridge - 1g" at bounding box center [168, 116] width 179 height 9
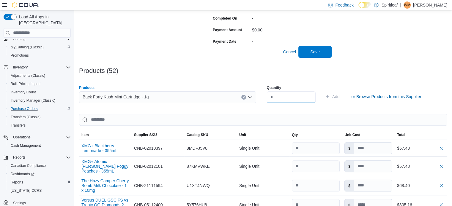
click at [274, 96] on input "number" at bounding box center [291, 97] width 49 height 12
click at [340, 95] on span "Add" at bounding box center [335, 97] width 7 height 6
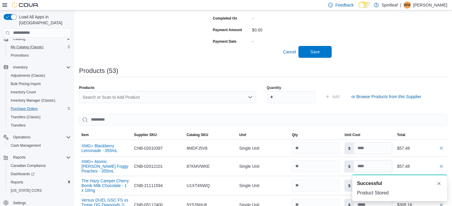
click at [105, 96] on div "Search or Scan to Add Product" at bounding box center [167, 97] width 177 height 12
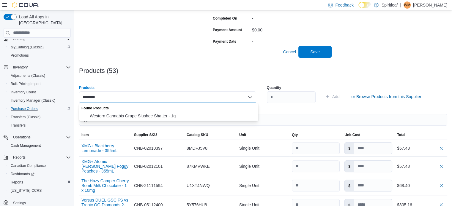
click at [128, 114] on span "Western Cannabis Grape Slushee Shatter - 1g" at bounding box center [172, 116] width 165 height 6
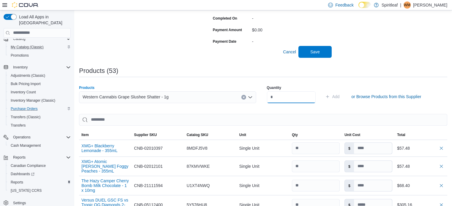
click at [279, 97] on input "number" at bounding box center [291, 97] width 49 height 12
click at [340, 94] on span "Add" at bounding box center [335, 97] width 7 height 6
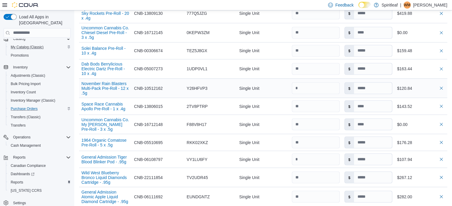
scroll to position [1159, 0]
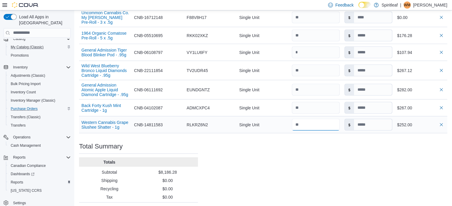
drag, startPoint x: 311, startPoint y: 125, endPoint x: 297, endPoint y: 127, distance: 14.4
click at [297, 127] on input "number" at bounding box center [316, 125] width 48 height 12
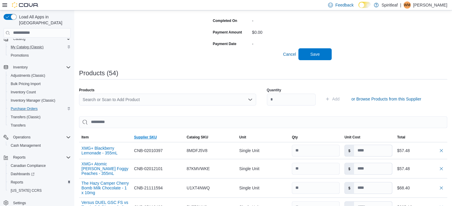
scroll to position [178, 0]
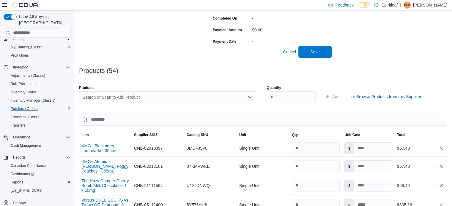
click at [111, 99] on div "Search or Scan to Add Product" at bounding box center [167, 97] width 177 height 12
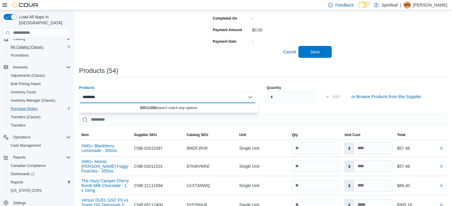
click at [87, 97] on input "********" at bounding box center [92, 97] width 19 height 7
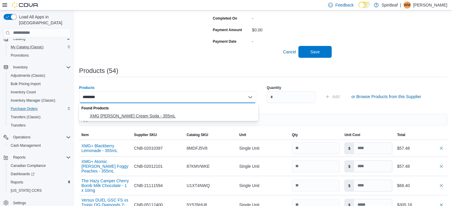
click at [119, 115] on span "XMG Dr. Kush Cream Soda - 355mL" at bounding box center [172, 116] width 165 height 6
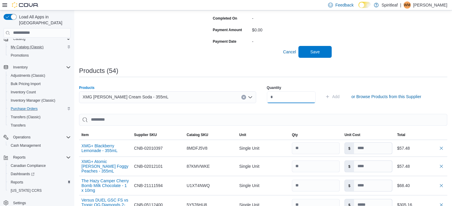
click at [282, 98] on input "number" at bounding box center [291, 97] width 49 height 12
click at [340, 95] on span "Add" at bounding box center [335, 97] width 7 height 6
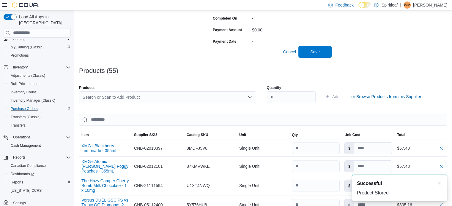
scroll to position [0, 0]
click at [95, 97] on div "Search or Scan to Add Product" at bounding box center [167, 97] width 177 height 12
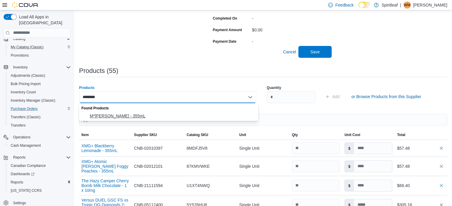
click at [120, 114] on span "M*ry Jones Berry Lemonade - 355mL" at bounding box center [172, 116] width 165 height 6
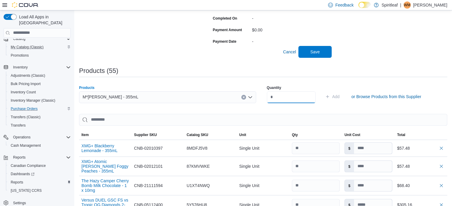
click at [278, 98] on input "number" at bounding box center [291, 97] width 49 height 12
click at [340, 94] on span "Add" at bounding box center [335, 97] width 7 height 6
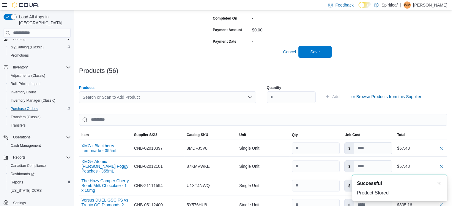
click at [100, 97] on div "Search or Scan to Add Product" at bounding box center [167, 97] width 177 height 12
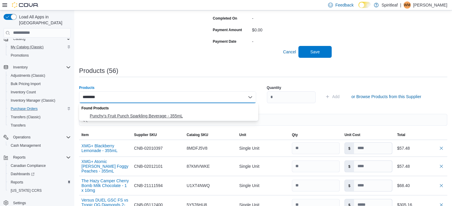
click at [125, 113] on span "Punchy's Fruit Punch Sparkling Beverage - 355mL" at bounding box center [172, 116] width 165 height 6
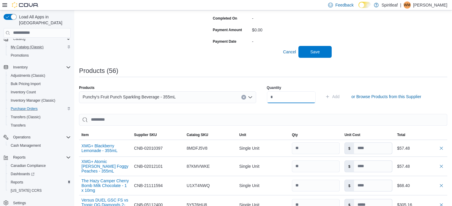
click at [280, 98] on input "number" at bounding box center [291, 97] width 49 height 12
click at [340, 95] on span "Add" at bounding box center [335, 97] width 7 height 6
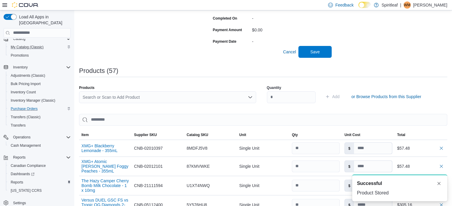
click at [102, 97] on div "Search or Scan to Add Product" at bounding box center [167, 97] width 177 height 12
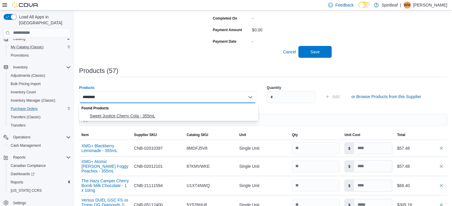
click at [112, 115] on span "Sweet Justice Cherry Cola - 355mL" at bounding box center [172, 116] width 165 height 6
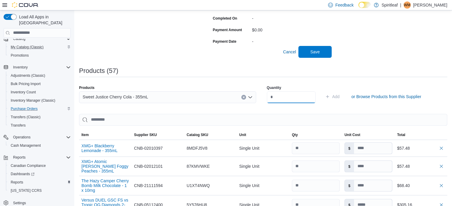
click at [278, 96] on input "number" at bounding box center [291, 97] width 49 height 12
click at [340, 95] on span "Add" at bounding box center [335, 97] width 7 height 6
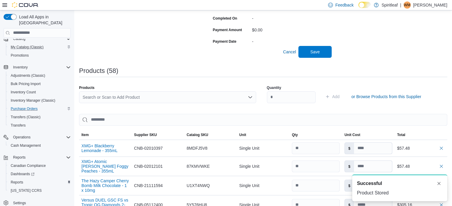
click at [113, 97] on div "Search or Scan to Add Product" at bounding box center [167, 97] width 177 height 12
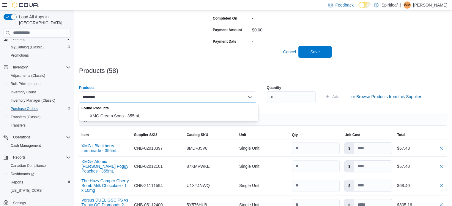
click at [118, 115] on span "XMG Cream Soda - 355mL" at bounding box center [172, 116] width 165 height 6
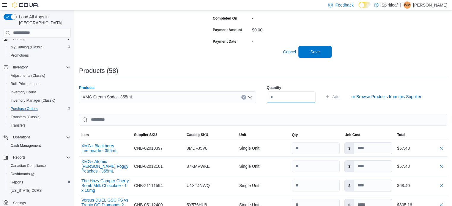
click at [281, 97] on input "number" at bounding box center [291, 97] width 49 height 12
click at [340, 95] on span "Add" at bounding box center [335, 97] width 7 height 6
click at [90, 97] on div "Search or Scan to Add Product" at bounding box center [167, 97] width 177 height 12
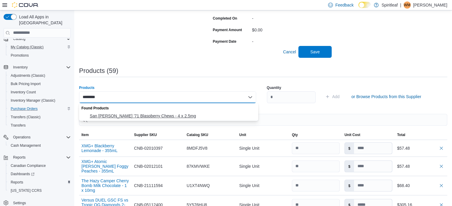
click at [124, 114] on span "San Rafael '71 Blaspberry Chews - 4 x 2.5mg" at bounding box center [172, 116] width 165 height 6
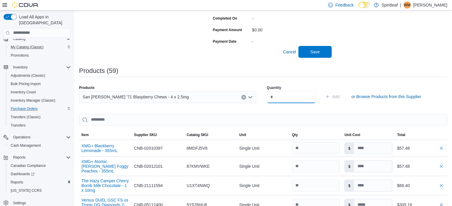
click at [275, 95] on input "number" at bounding box center [291, 97] width 49 height 12
click at [340, 96] on span "Add" at bounding box center [335, 97] width 7 height 6
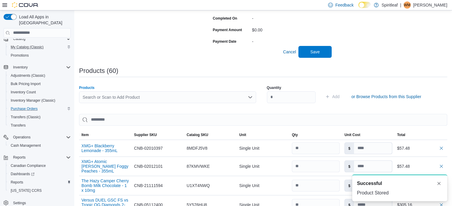
click at [88, 99] on div "Search or Scan to Add Product" at bounding box center [167, 97] width 177 height 12
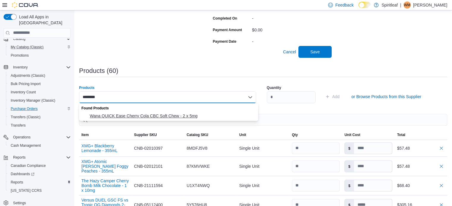
click at [123, 115] on span "Wana QUICK Ease Cherry Cola CBC Soft Chew - 2 x 5mg" at bounding box center [172, 116] width 165 height 6
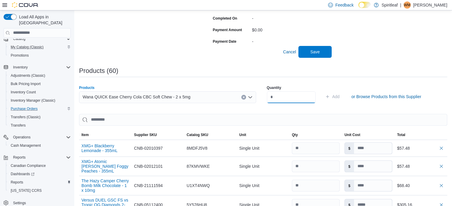
click at [277, 97] on input "number" at bounding box center [291, 97] width 49 height 12
click at [340, 93] on span "Add" at bounding box center [332, 97] width 15 height 12
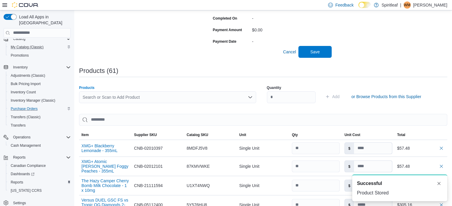
click at [108, 96] on div "Search or Scan to Add Product" at bounding box center [167, 97] width 177 height 12
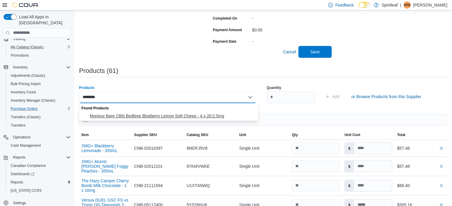
click at [139, 115] on span "Monjour Bare CBN Bedtime Blueberry Lemon Soft Chews - 4 x 20:2.5mg" at bounding box center [172, 116] width 165 height 6
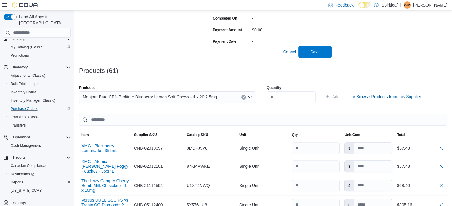
click at [280, 97] on input "number" at bounding box center [291, 97] width 49 height 12
click at [340, 96] on span "Add" at bounding box center [335, 97] width 7 height 6
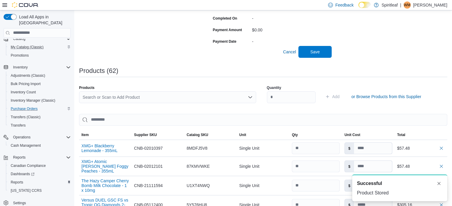
click at [105, 96] on div "Search or Scan to Add Product" at bounding box center [167, 97] width 177 height 12
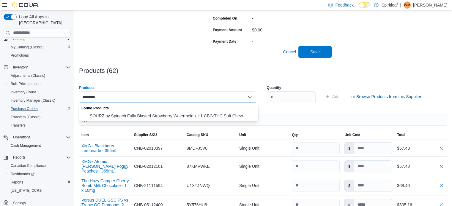
click at [138, 114] on span "SOURZ by Spinach Fully Blasted Strawberry Watermelon 1:1 CBG:THC Soft Chew - … …" at bounding box center [172, 116] width 165 height 6
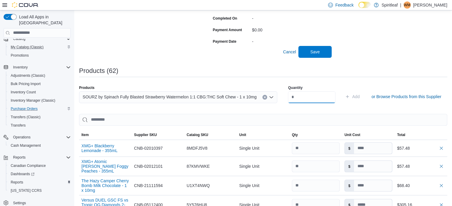
click at [296, 97] on input "number" at bounding box center [312, 97] width 48 height 12
click at [354, 95] on span "Add" at bounding box center [355, 97] width 7 height 6
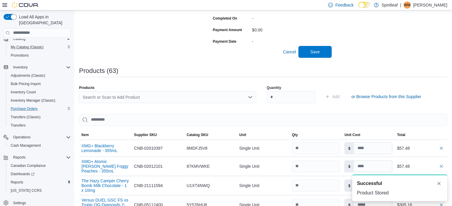
click at [101, 97] on div "Search or Scan to Add Product" at bounding box center [167, 97] width 177 height 12
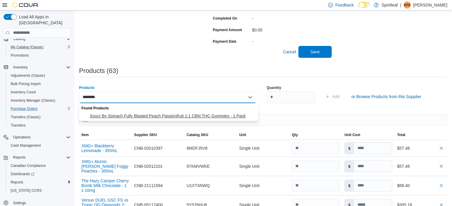
click at [134, 114] on span "Sourz By Spinach Fully Blasted Peach Passionfruit 1:1 CBN:THC Gummies - 1 Pack" at bounding box center [172, 116] width 165 height 6
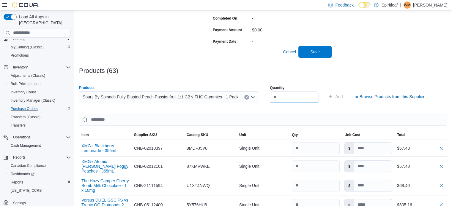
click at [277, 97] on input "number" at bounding box center [294, 97] width 49 height 12
click at [343, 95] on span "Add" at bounding box center [338, 97] width 7 height 6
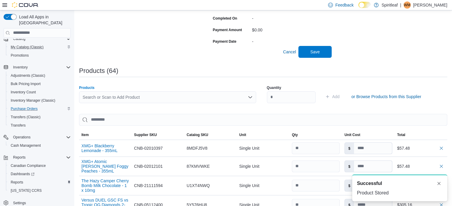
click at [89, 98] on div "Search or Scan to Add Product" at bounding box center [167, 97] width 177 height 12
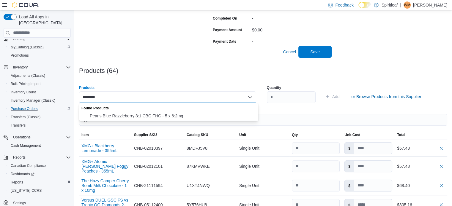
click at [117, 115] on span "Pearls Blue Razzleberry 3:1 CBG:THC - 5 x 6:2mg" at bounding box center [172, 116] width 165 height 6
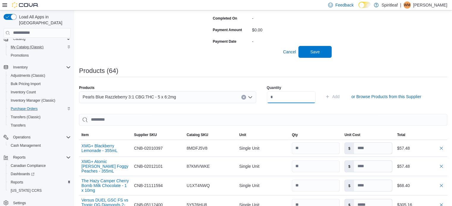
click at [276, 98] on input "number" at bounding box center [291, 97] width 49 height 12
click at [340, 95] on span "Add" at bounding box center [335, 97] width 7 height 6
click at [85, 96] on div "Search or Scan to Add Product" at bounding box center [167, 97] width 177 height 12
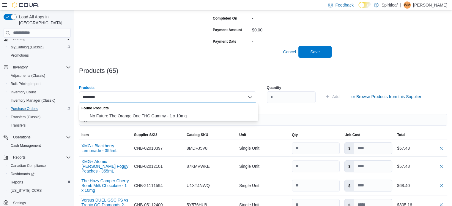
click at [132, 115] on span "No Future The Orange One THC Gummy - 1 x 10mg" at bounding box center [172, 116] width 165 height 6
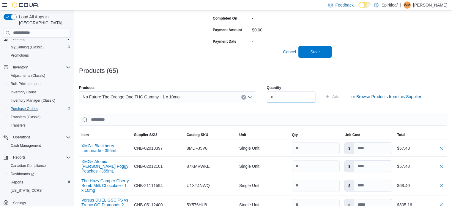
click at [276, 100] on input "number" at bounding box center [291, 97] width 49 height 12
click at [340, 94] on span "Add" at bounding box center [335, 97] width 7 height 6
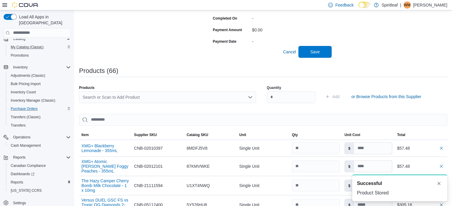
click at [140, 98] on div "Search or Scan to Add Product" at bounding box center [167, 97] width 177 height 12
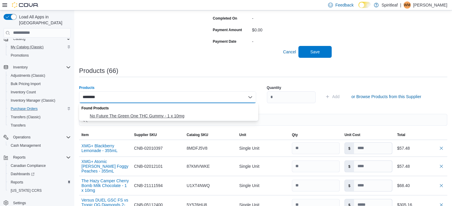
click at [141, 115] on span "No Future The Green One THC Gummy - 1 x 10mg" at bounding box center [172, 116] width 165 height 6
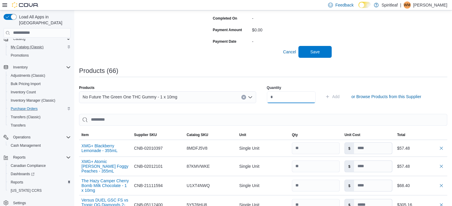
click at [280, 96] on input "number" at bounding box center [291, 97] width 49 height 12
click at [340, 96] on span "Add" at bounding box center [335, 97] width 7 height 6
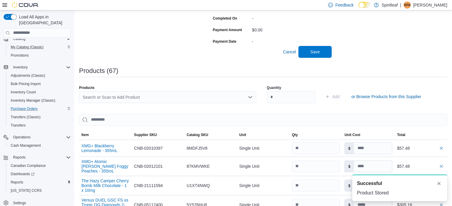
click at [114, 96] on div "Search or Scan to Add Product" at bounding box center [167, 97] width 177 height 12
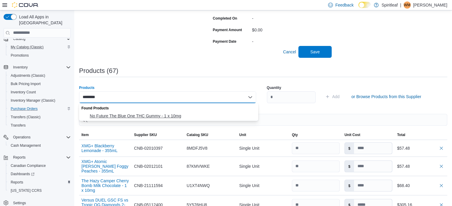
click at [125, 115] on span "No Future The Blue One THC Gummy - 1 x 10mg" at bounding box center [172, 116] width 165 height 6
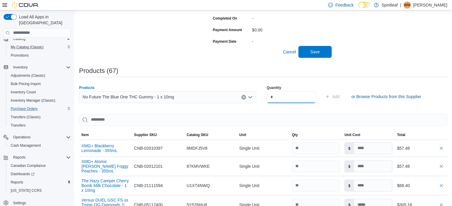
click at [277, 96] on input "number" at bounding box center [291, 97] width 49 height 12
click at [340, 95] on span "Add" at bounding box center [335, 97] width 7 height 6
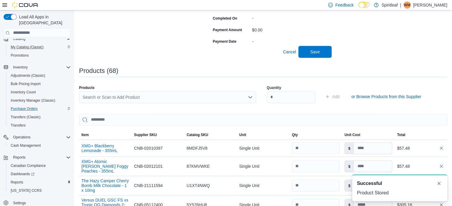
click at [114, 97] on div "Search or Scan to Add Product" at bounding box center [167, 97] width 177 height 12
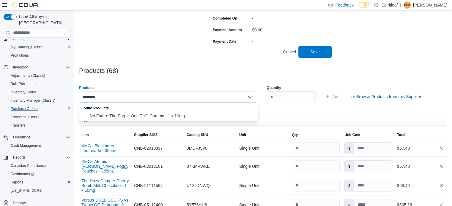
click at [131, 115] on span "No Future The Purple One THC Gummy - 1 x 10mg" at bounding box center [172, 116] width 165 height 6
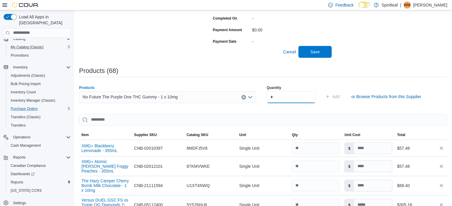
click at [278, 97] on input "number" at bounding box center [291, 97] width 49 height 12
click at [340, 95] on span "Add" at bounding box center [335, 97] width 7 height 6
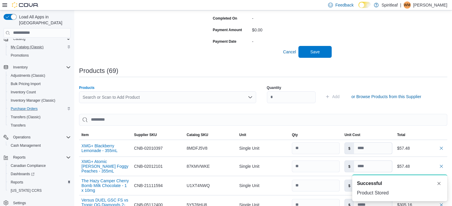
click at [98, 97] on div "Search or Scan to Add Product" at bounding box center [167, 97] width 177 height 12
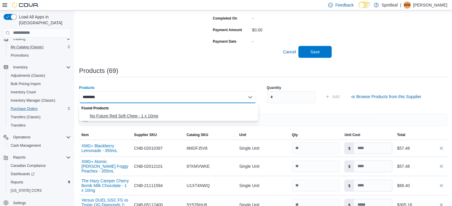
click at [116, 115] on span "No Future Red Soft Chew - 1 x 10mg" at bounding box center [172, 116] width 165 height 6
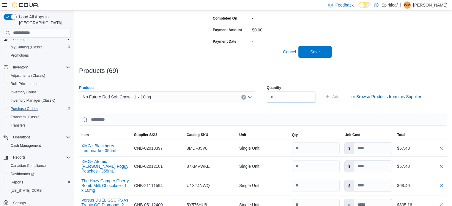
click at [278, 97] on input "number" at bounding box center [291, 97] width 49 height 12
click at [340, 96] on span "Add" at bounding box center [335, 97] width 7 height 6
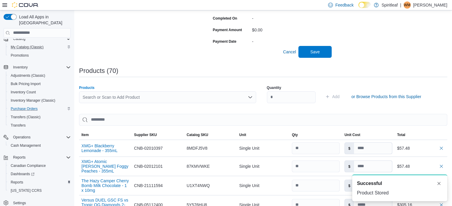
click at [101, 98] on div "Search or Scan to Add Product" at bounding box center [167, 97] width 177 height 12
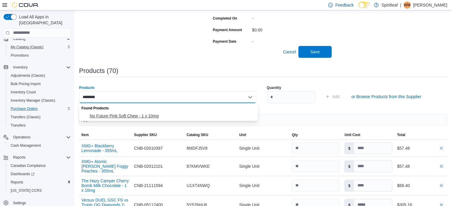
click at [117, 114] on span "No Future Pink Soft Chew - 1 x 10mg" at bounding box center [172, 116] width 165 height 6
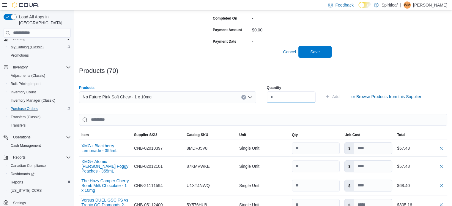
click at [278, 98] on input "number" at bounding box center [291, 97] width 49 height 12
click at [340, 96] on span "Add" at bounding box center [335, 97] width 7 height 6
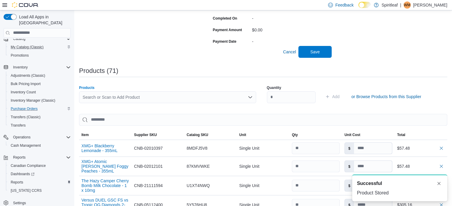
click at [105, 98] on div "Search or Scan to Add Product" at bounding box center [167, 97] width 177 height 12
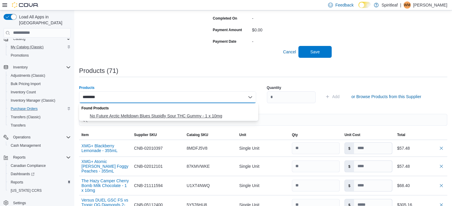
click at [131, 113] on span "No Future Arctic Meltdown Blues Stupidly Sour THC Gummy - 1 x 10mg" at bounding box center [172, 116] width 165 height 6
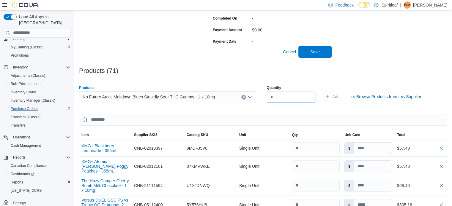
click at [284, 95] on input "number" at bounding box center [291, 97] width 49 height 12
click at [340, 94] on span "Add" at bounding box center [335, 97] width 7 height 6
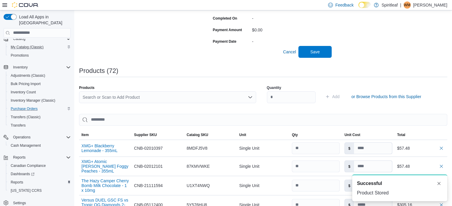
click at [99, 98] on div "Search or Scan to Add Product" at bounding box center [167, 97] width 177 height 12
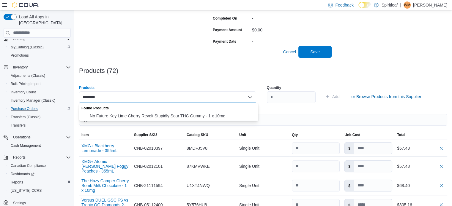
click at [128, 114] on span "No Future Key Lime Cherry Revolt Stupidly Sour THC Gummy - 1 x 10mg" at bounding box center [172, 116] width 165 height 6
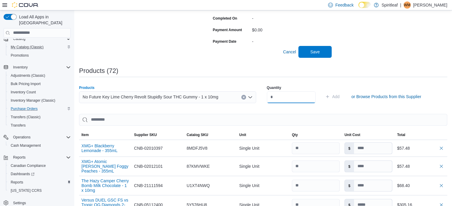
click at [279, 96] on input "number" at bounding box center [291, 97] width 49 height 12
click at [340, 95] on span "Add" at bounding box center [335, 97] width 7 height 6
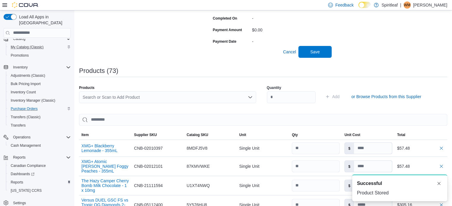
click at [99, 98] on div "Search or Scan to Add Product" at bounding box center [167, 97] width 177 height 12
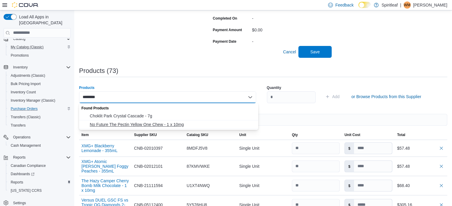
click at [130, 124] on span "No Future The Pectin Yellow One Chew - 1 x 10mg" at bounding box center [172, 125] width 165 height 6
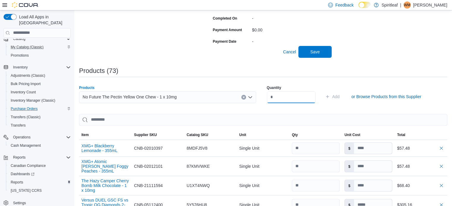
click at [279, 97] on input "number" at bounding box center [291, 97] width 49 height 12
click at [340, 95] on span "Add" at bounding box center [335, 97] width 7 height 6
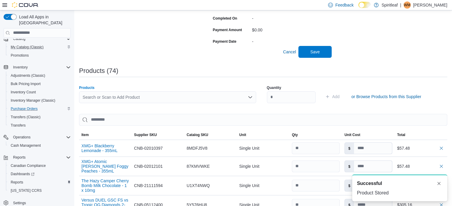
click at [118, 97] on div "Search or Scan to Add Product" at bounding box center [167, 97] width 177 height 12
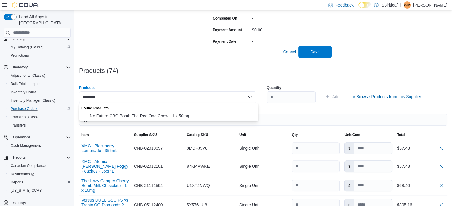
click at [138, 114] on span "No Future CBG Bomb The Red One Chew - 1 x 50mg" at bounding box center [172, 116] width 165 height 6
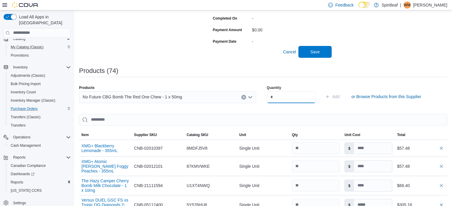
click at [282, 97] on input "number" at bounding box center [291, 97] width 49 height 12
click at [340, 95] on span "Add" at bounding box center [335, 97] width 7 height 6
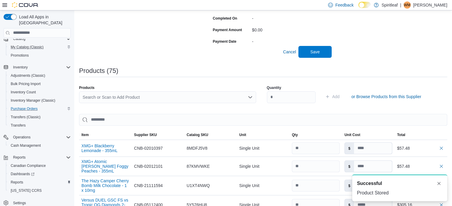
click at [107, 97] on div "Search or Scan to Add Product" at bounding box center [167, 97] width 177 height 12
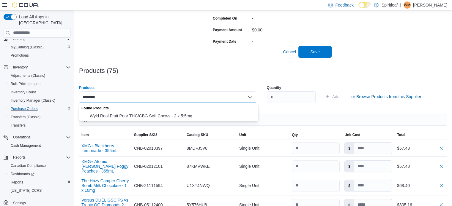
click at [125, 115] on span "Wyld Real Fruit Pear THC/CBG Soft Chews - 2 x 5:5mg" at bounding box center [172, 116] width 165 height 6
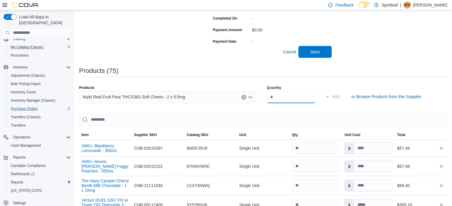
click at [281, 98] on input "number" at bounding box center [291, 97] width 49 height 12
click at [340, 95] on span "Add" at bounding box center [335, 97] width 7 height 6
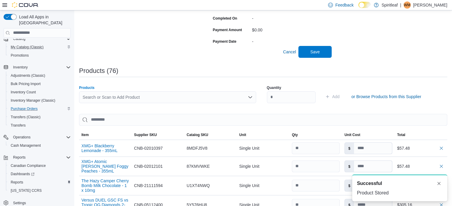
click at [121, 99] on div "Search or Scan to Add Product" at bounding box center [167, 97] width 177 height 12
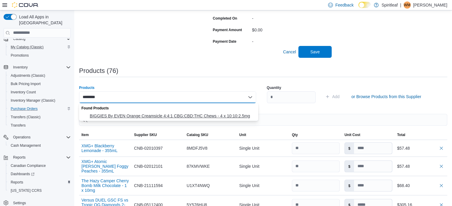
click at [139, 115] on span "BIGGIES By EVEN Orange Creamsicle 4:4:1 CBG:CBD:THC Chews - 4 x 10:10:2.5mg" at bounding box center [172, 116] width 165 height 6
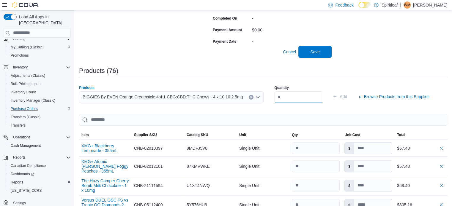
click at [279, 97] on input "number" at bounding box center [298, 97] width 49 height 12
click at [343, 95] on span "Add" at bounding box center [343, 97] width 7 height 6
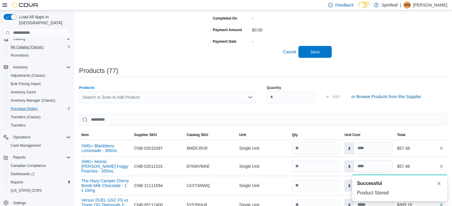
click at [100, 97] on div "Search or Scan to Add Product" at bounding box center [167, 97] width 177 height 12
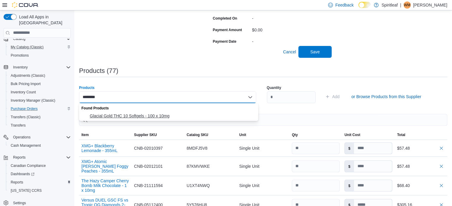
click at [122, 114] on span "Glacial Gold THC 10 Softgels - 100 x 10mg" at bounding box center [172, 116] width 165 height 6
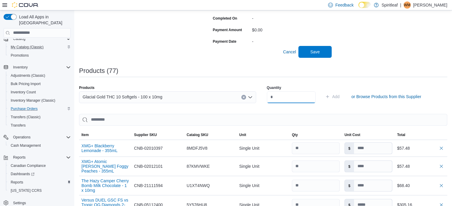
click at [279, 98] on input "number" at bounding box center [291, 97] width 49 height 12
click at [340, 95] on span "Add" at bounding box center [335, 97] width 7 height 6
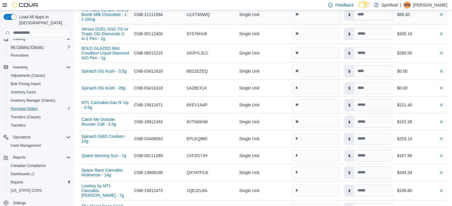
scroll to position [356, 0]
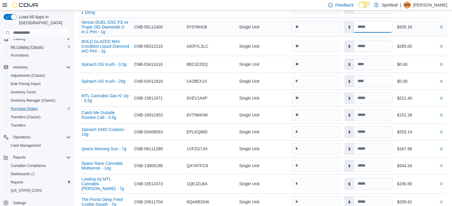
click at [381, 24] on input at bounding box center [373, 26] width 38 height 11
click at [375, 46] on input at bounding box center [373, 46] width 38 height 11
click at [373, 66] on input at bounding box center [373, 64] width 38 height 11
click at [374, 79] on input at bounding box center [373, 81] width 38 height 11
click at [375, 97] on input at bounding box center [373, 98] width 38 height 11
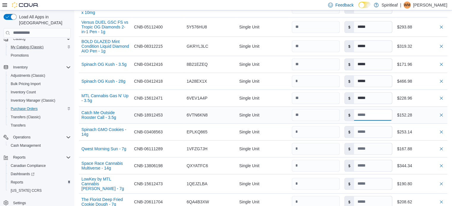
click at [373, 115] on input at bounding box center [373, 115] width 38 height 11
click at [375, 181] on input at bounding box center [373, 184] width 38 height 11
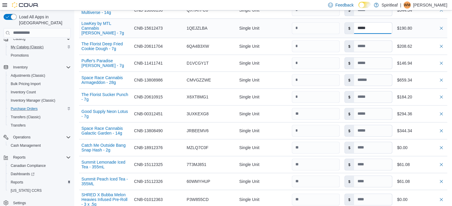
scroll to position [535, 0]
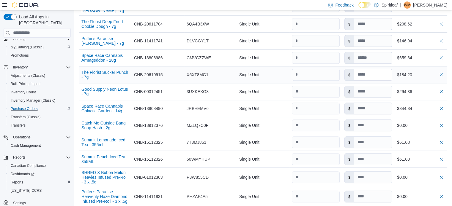
click at [373, 71] on input at bounding box center [373, 74] width 38 height 11
click at [376, 87] on input at bounding box center [373, 91] width 38 height 11
click at [372, 123] on input at bounding box center [373, 125] width 38 height 11
click at [372, 175] on input at bounding box center [373, 177] width 38 height 11
click at [373, 192] on input at bounding box center [373, 196] width 38 height 11
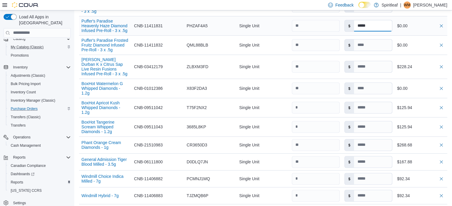
scroll to position [713, 0]
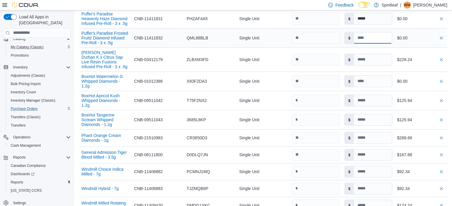
click at [376, 37] on input at bounding box center [373, 37] width 38 height 11
click at [371, 78] on input at bounding box center [373, 81] width 38 height 11
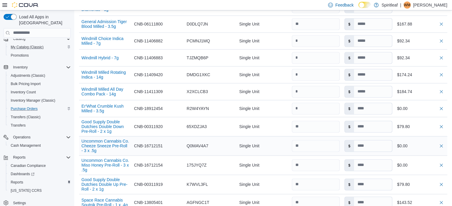
scroll to position [862, 0]
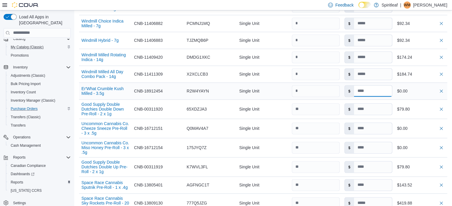
click at [373, 86] on input at bounding box center [373, 91] width 38 height 11
click at [371, 124] on input at bounding box center [373, 128] width 38 height 11
click at [373, 146] on input at bounding box center [373, 147] width 38 height 11
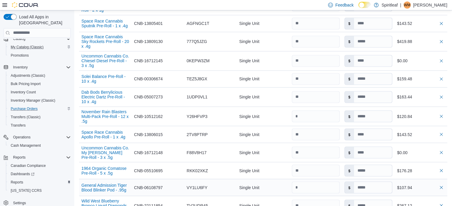
scroll to position [1040, 0]
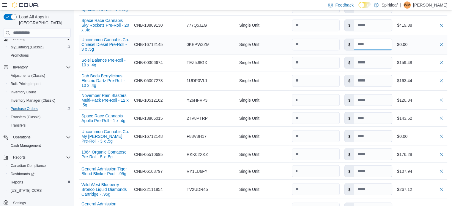
click at [368, 44] on input at bounding box center [373, 44] width 38 height 11
click at [370, 135] on input at bounding box center [373, 136] width 38 height 11
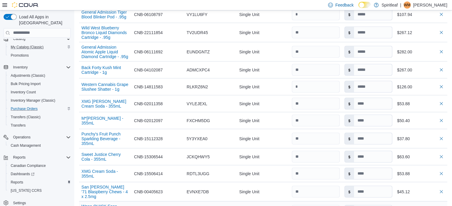
scroll to position [1218, 0]
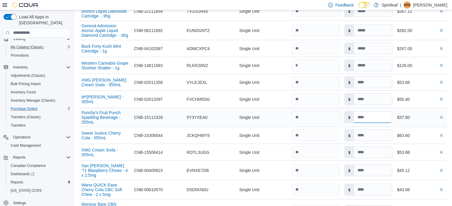
click at [371, 119] on input at bounding box center [373, 117] width 38 height 11
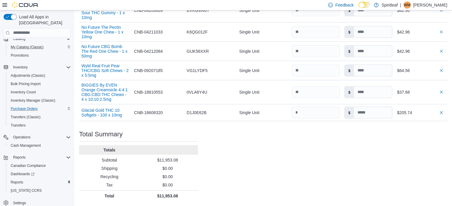
scroll to position [1655, 0]
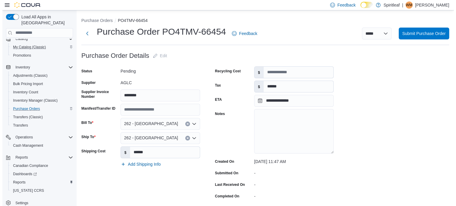
scroll to position [0, 0]
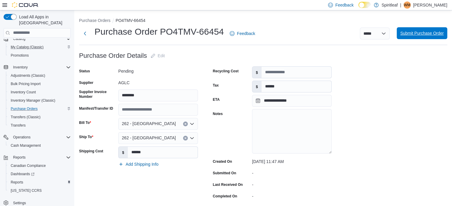
click at [410, 31] on span "Submit Purchase Order" at bounding box center [421, 33] width 43 height 6
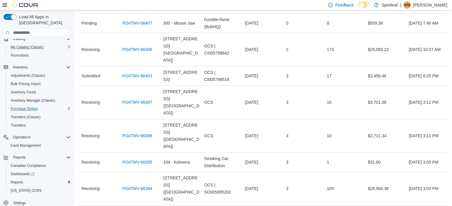
scroll to position [772, 0]
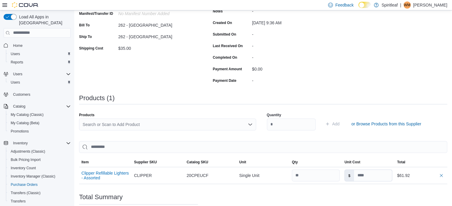
scroll to position [119, 0]
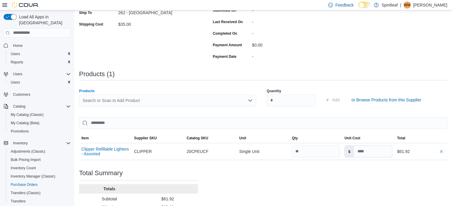
click at [124, 100] on div "Search or Scan to Add Product" at bounding box center [167, 101] width 177 height 12
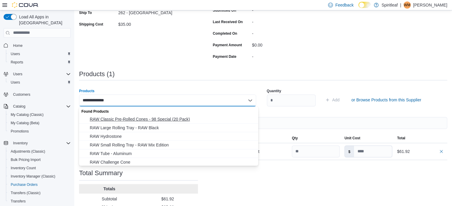
type input "**********"
click at [130, 119] on span "RAW Classic Pre-Rolled Cones - 98 Special (20 Pack)" at bounding box center [172, 119] width 165 height 6
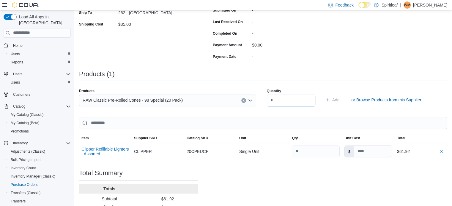
click at [280, 101] on input "number" at bounding box center [291, 101] width 49 height 12
type input "**"
click at [340, 97] on span "Add" at bounding box center [335, 100] width 7 height 6
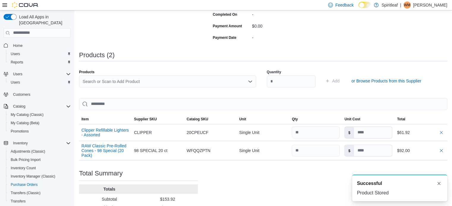
scroll to position [149, 0]
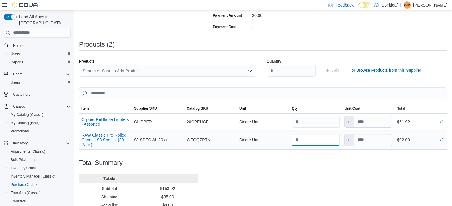
drag, startPoint x: 304, startPoint y: 139, endPoint x: 289, endPoint y: 138, distance: 14.9
click at [289, 138] on tr "RAW Classic Pre-Rolled Cones - 98 Special (20 Pack) Supplier SKU 98 SPECIAL 20 …" at bounding box center [263, 139] width 368 height 19
type input "**"
click at [289, 162] on div "Purchase Order: PO4TMV-66373 Feedback Purchase Order Details Edit Status Pendin…" at bounding box center [263, 65] width 368 height 329
click at [371, 140] on input at bounding box center [373, 140] width 38 height 11
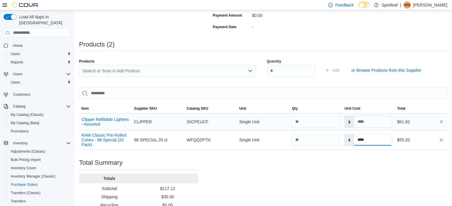
type input "****"
click at [371, 122] on input at bounding box center [373, 121] width 38 height 11
type input "****"
click at [110, 71] on div "Search or Scan to Add Product" at bounding box center [167, 71] width 177 height 12
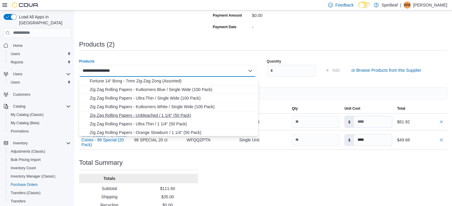
scroll to position [59, 0]
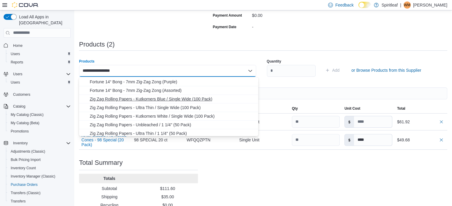
type input "**********"
click at [149, 97] on span "Zig Zag Rolling Papers - Kutkorners Blue / Single Wide (100 Pack)" at bounding box center [172, 99] width 165 height 6
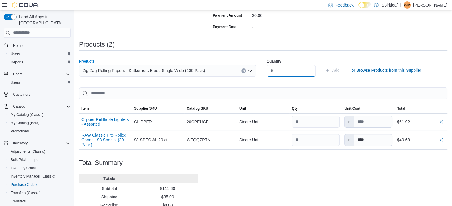
click at [278, 71] on input "number" at bounding box center [291, 71] width 49 height 12
type input "***"
click at [340, 68] on span "Add" at bounding box center [335, 70] width 7 height 6
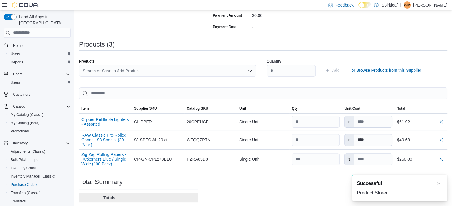
scroll to position [0, 0]
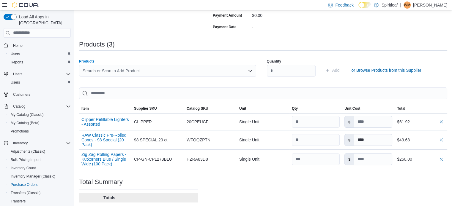
click at [105, 70] on div "Search or Scan to Add Product" at bounding box center [167, 71] width 177 height 12
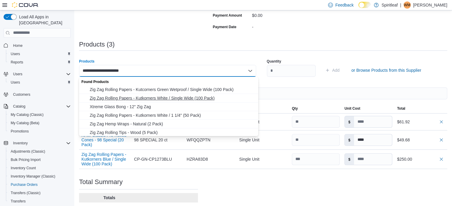
type input "**********"
click at [151, 96] on span "Zig Zag Rolling Papers - Kutkorners White / Single Wide (100 Pack)" at bounding box center [172, 98] width 165 height 6
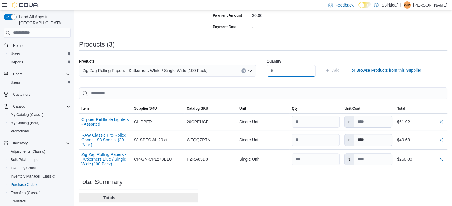
click at [276, 72] on input "number" at bounding box center [291, 71] width 49 height 12
type input "**"
click at [340, 69] on span "Add" at bounding box center [335, 70] width 7 height 6
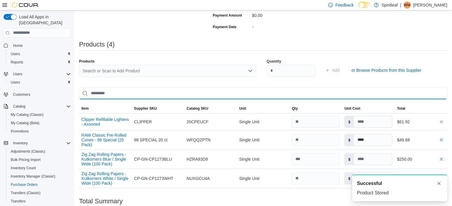
click at [321, 93] on input "search" at bounding box center [263, 94] width 368 height 12
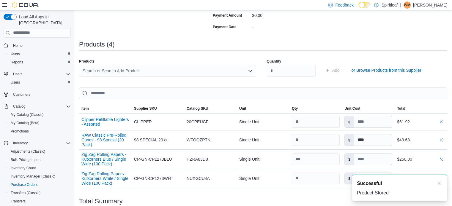
click at [344, 194] on div "A new notification appears Successful Product Stored" at bounding box center [392, 188] width 119 height 36
click at [437, 184] on button "Dismiss toast" at bounding box center [438, 183] width 7 height 7
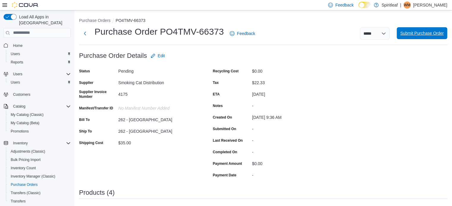
click at [418, 33] on span "Submit Purchase Order" at bounding box center [421, 33] width 43 height 6
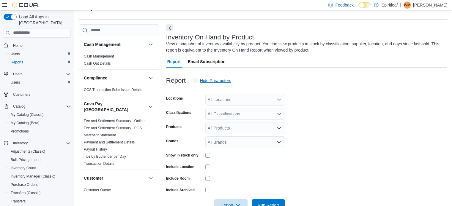
scroll to position [20, 0]
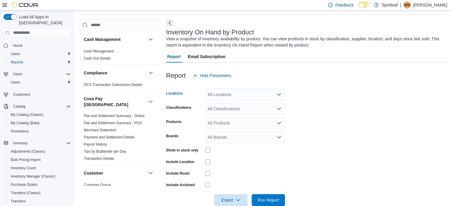
click at [223, 95] on div "All Locations" at bounding box center [245, 95] width 80 height 12
type input "***"
click at [228, 102] on span "262 - [GEOGRAPHIC_DATA]" at bounding box center [254, 105] width 54 height 6
click at [318, 104] on form "Locations 262 - [GEOGRAPHIC_DATA] Classifications All Classifications Products …" at bounding box center [306, 144] width 281 height 125
click at [244, 107] on div "All Classifications" at bounding box center [245, 109] width 80 height 12
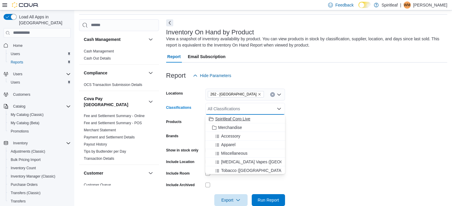
click at [239, 118] on span "Spiritleaf Corp Live" at bounding box center [232, 119] width 35 height 6
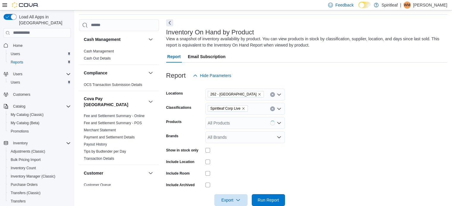
click at [296, 122] on form "Locations 262 - [GEOGRAPHIC_DATA] Classifications Spiritleaf Corp Live Products…" at bounding box center [306, 144] width 281 height 125
click at [228, 195] on span "Export" at bounding box center [231, 200] width 26 height 12
click at [230, 161] on button "Export to Excel" at bounding box center [232, 164] width 34 height 12
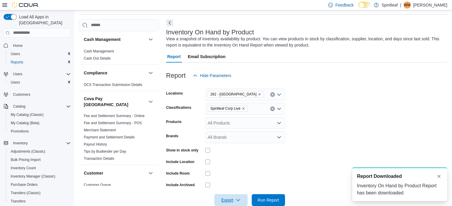
scroll to position [0, 0]
